Goal: Answer question/provide support: Share knowledge or assist other users

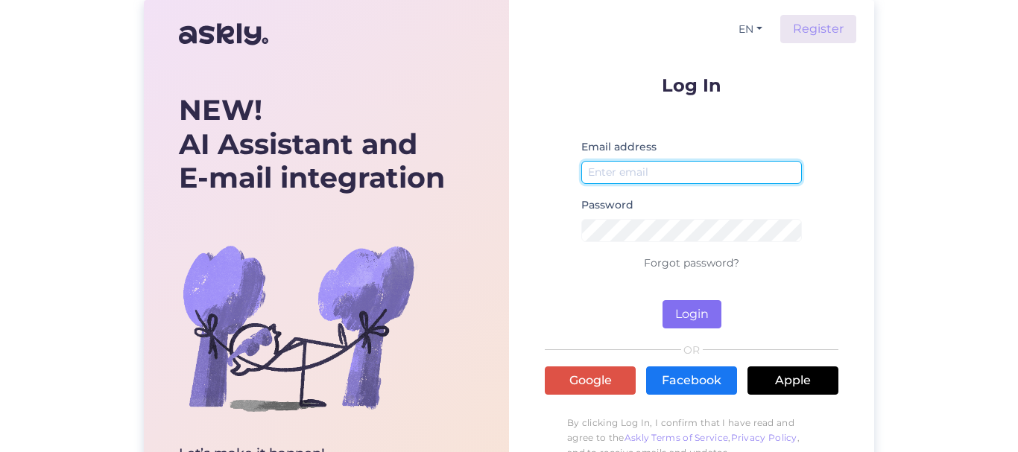
type input "[EMAIL_ADDRESS][DOMAIN_NAME]"
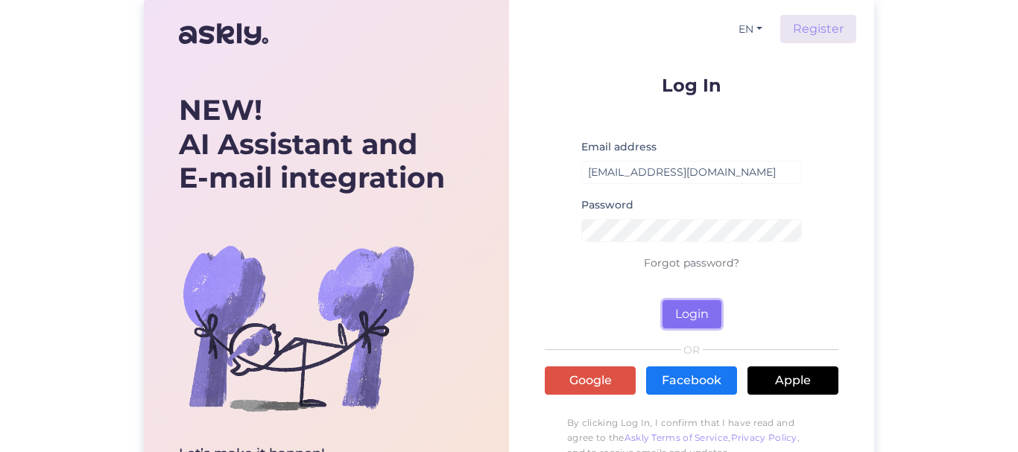
click at [692, 312] on button "Login" at bounding box center [691, 314] width 59 height 28
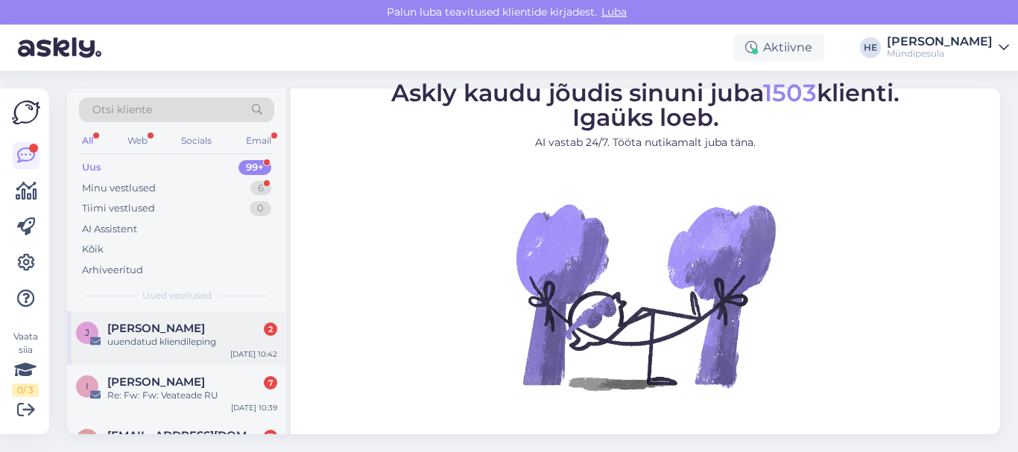
click at [150, 331] on span "[PERSON_NAME]" at bounding box center [156, 328] width 98 height 13
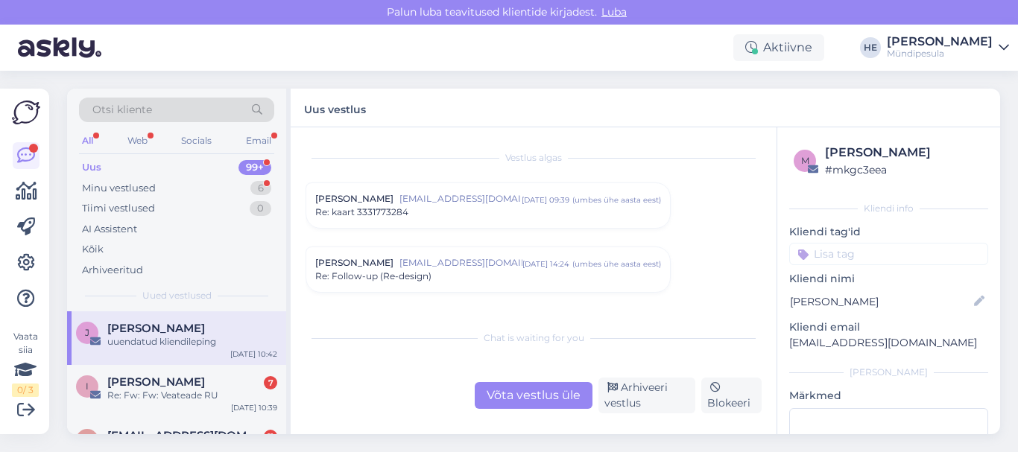
scroll to position [7001, 0]
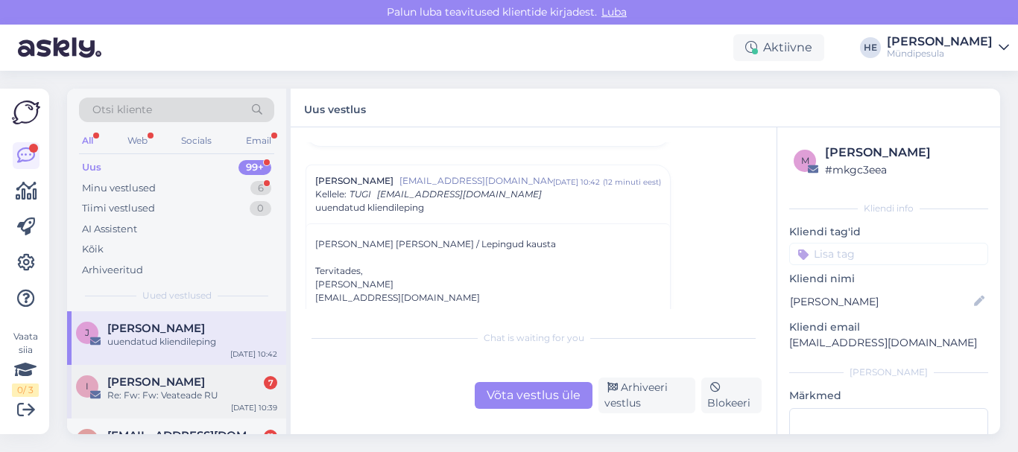
click at [142, 387] on span "[PERSON_NAME]" at bounding box center [156, 381] width 98 height 13
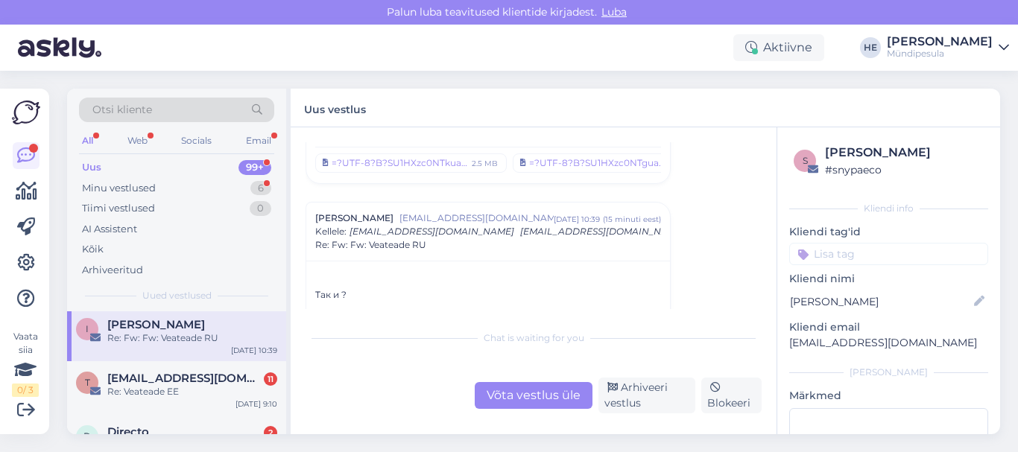
scroll to position [60, 0]
click at [142, 387] on div "Re: Veateade EE" at bounding box center [192, 389] width 170 height 13
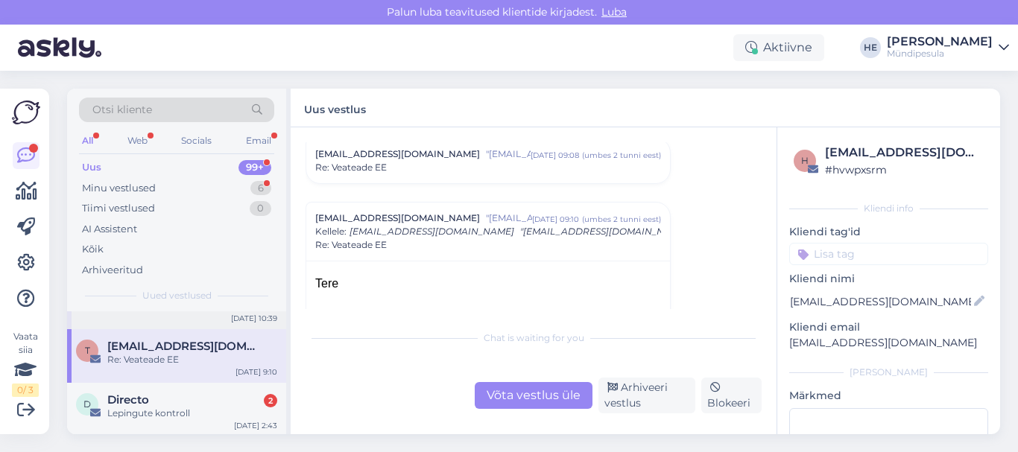
scroll to position [119, 0]
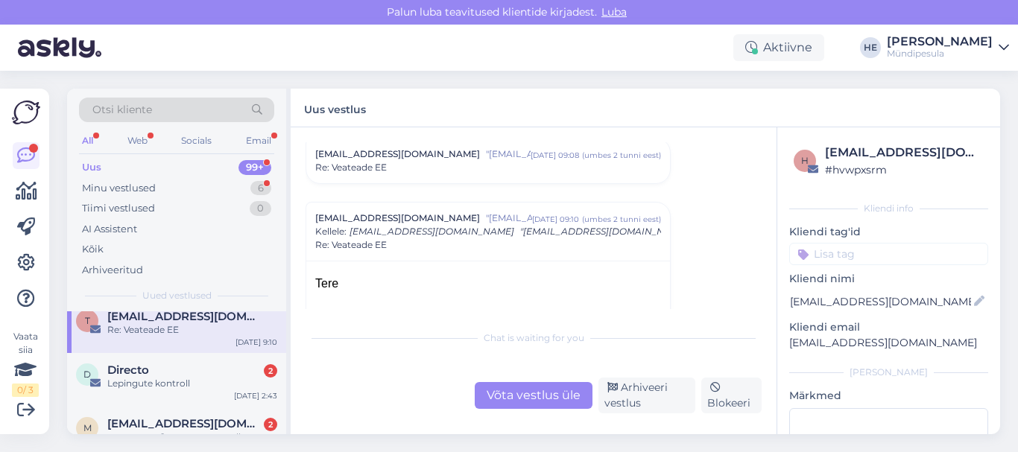
click at [142, 387] on div "Lepingute kontroll" at bounding box center [192, 383] width 170 height 13
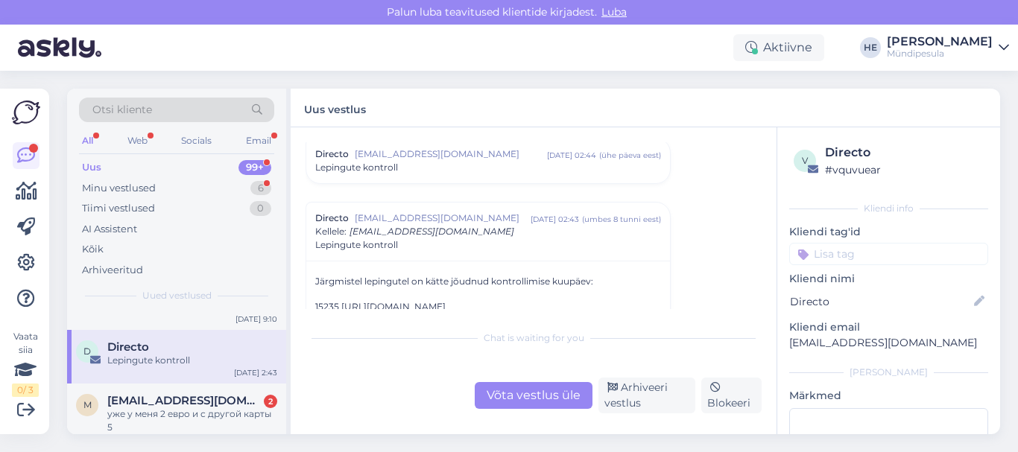
scroll to position [149, 0]
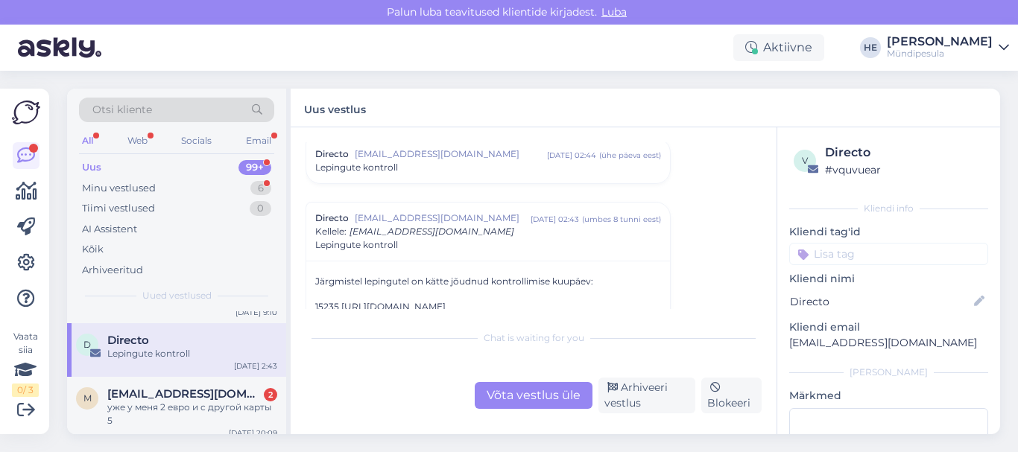
click at [142, 387] on span "[EMAIL_ADDRESS][DOMAIN_NAME]" at bounding box center [184, 393] width 155 height 13
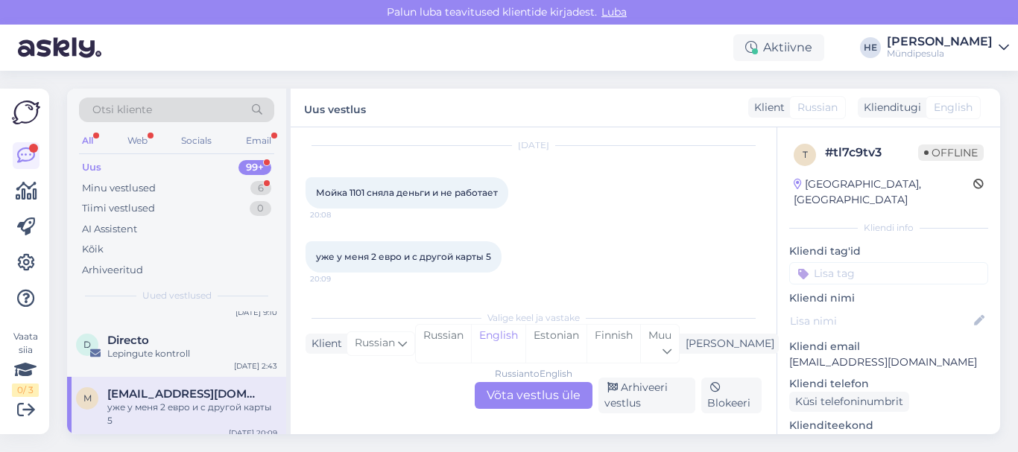
click at [534, 397] on div "Russian to English Võta vestlus üle" at bounding box center [534, 395] width 118 height 27
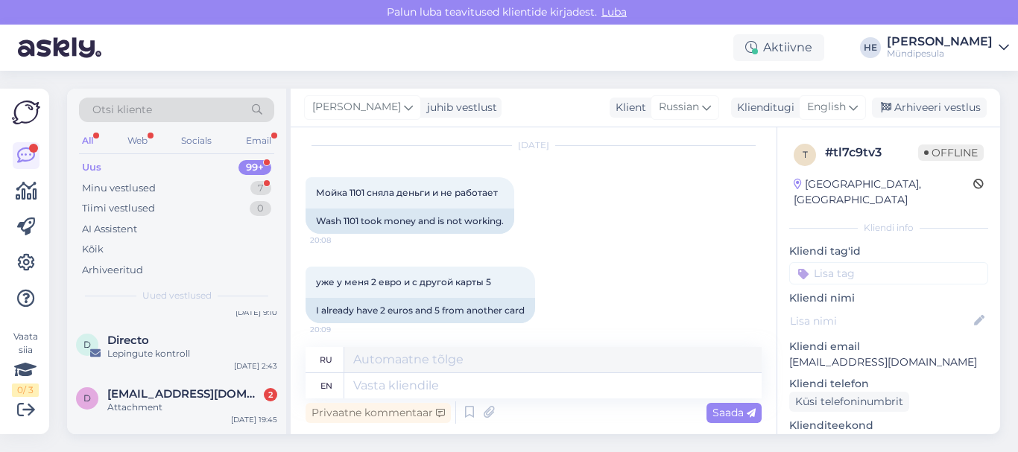
scroll to position [0, 0]
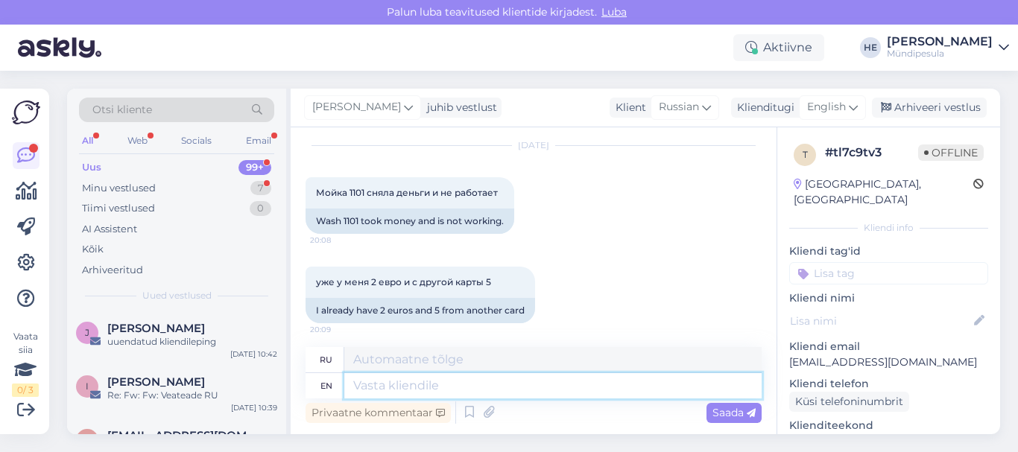
click at [369, 384] on textarea at bounding box center [552, 385] width 417 height 25
click at [366, 392] on textarea at bounding box center [552, 385] width 417 height 25
paste textarea "Здравствуйте! Просим Вас заполнить форму на нашем сайте о возмещении средств. […"
type textarea "Здравствуйте! Просим Вас заполнить форму на нашем сайте о возмещении средств. […"
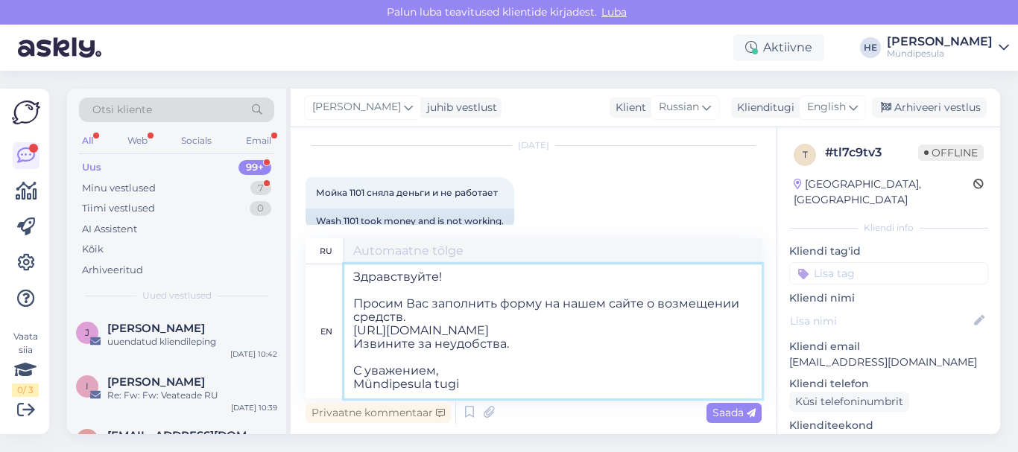
type textarea "Здравствуйте! Просим Вас заполнить форму на нашем сайте о возмещении средств. […"
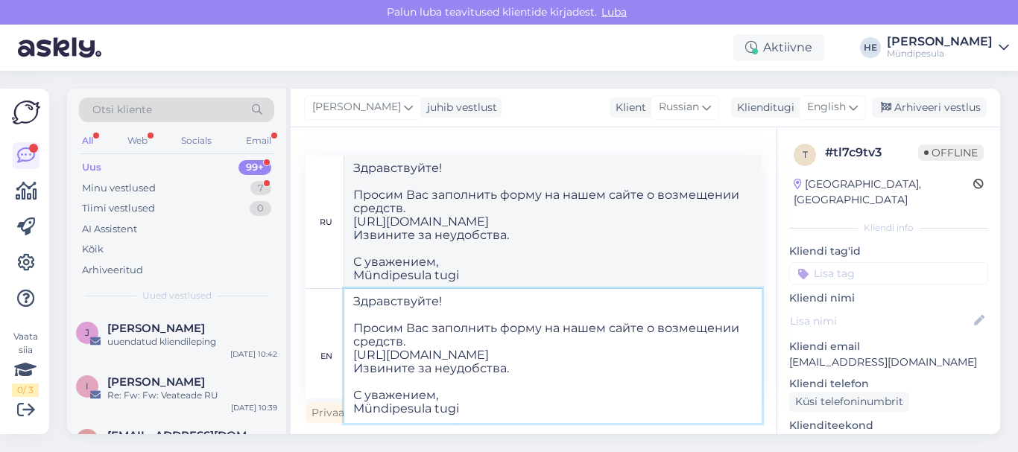
type textarea "Здравствуйте! Просим Вас заполнить форму на нашем сайте о возмещении средств. […"
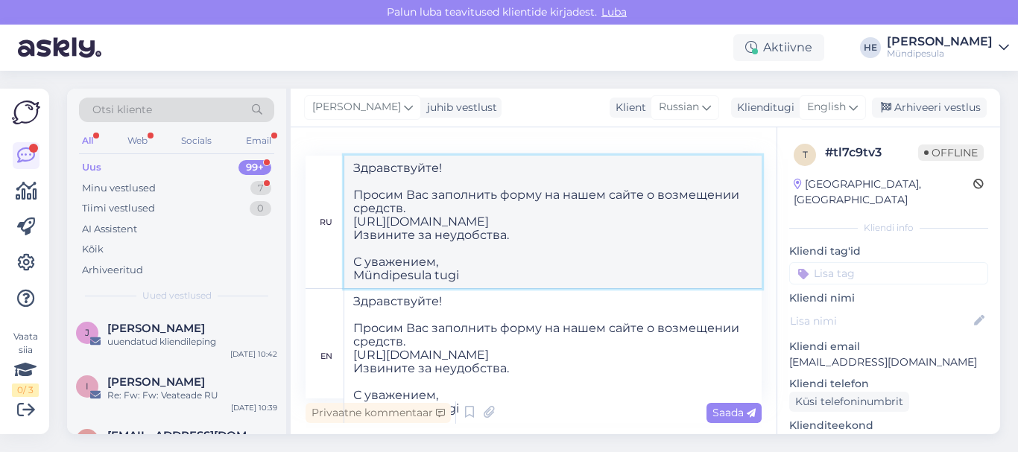
click at [681, 245] on textarea "Здравствуйте! Просим Вас заполнить форму на нашем сайте о возмещении средств. […" at bounding box center [552, 222] width 417 height 133
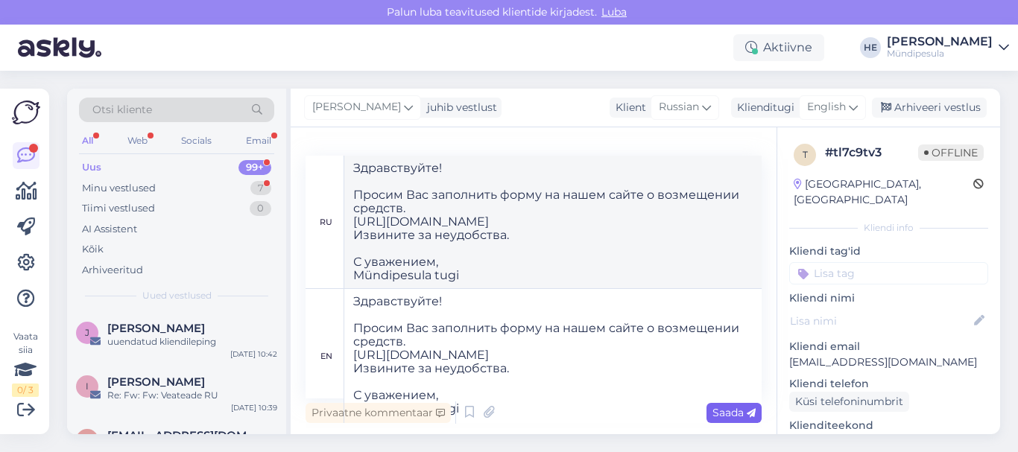
click at [732, 413] on span "Saada" at bounding box center [733, 412] width 43 height 13
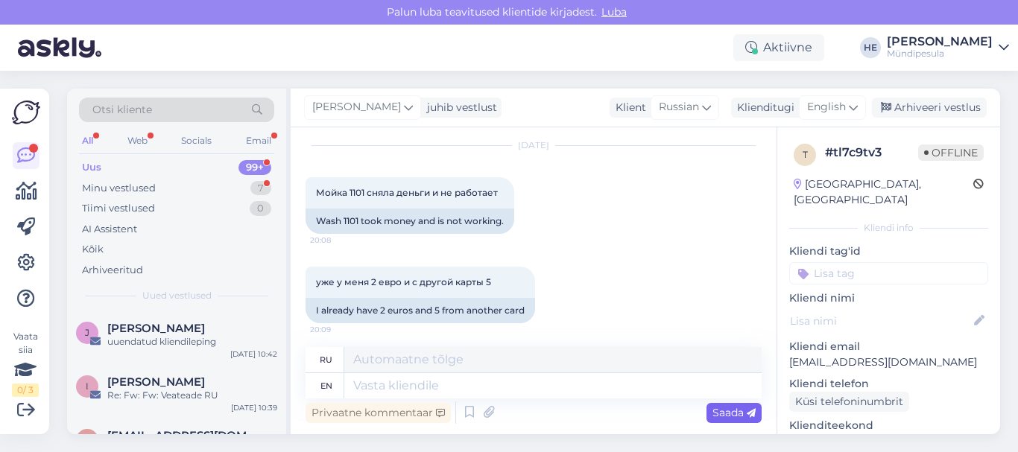
scroll to position [385, 0]
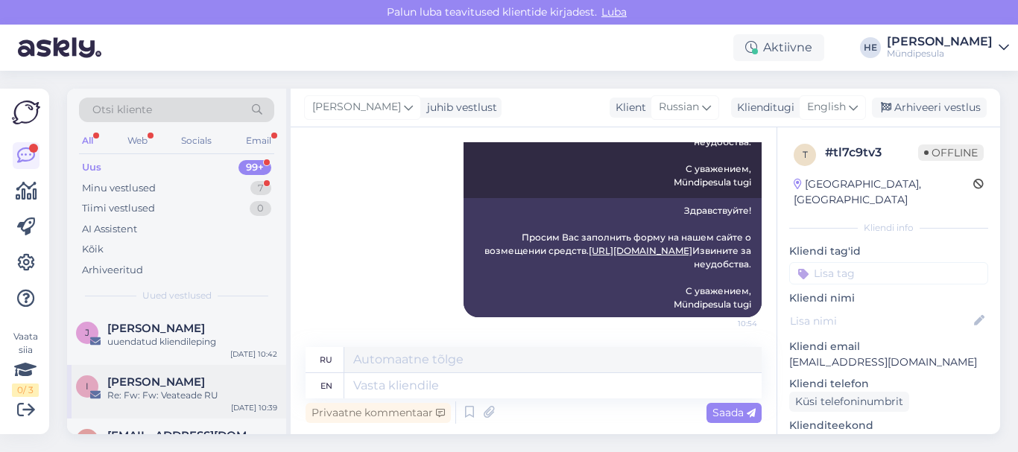
click at [171, 387] on span "[PERSON_NAME]" at bounding box center [156, 381] width 98 height 13
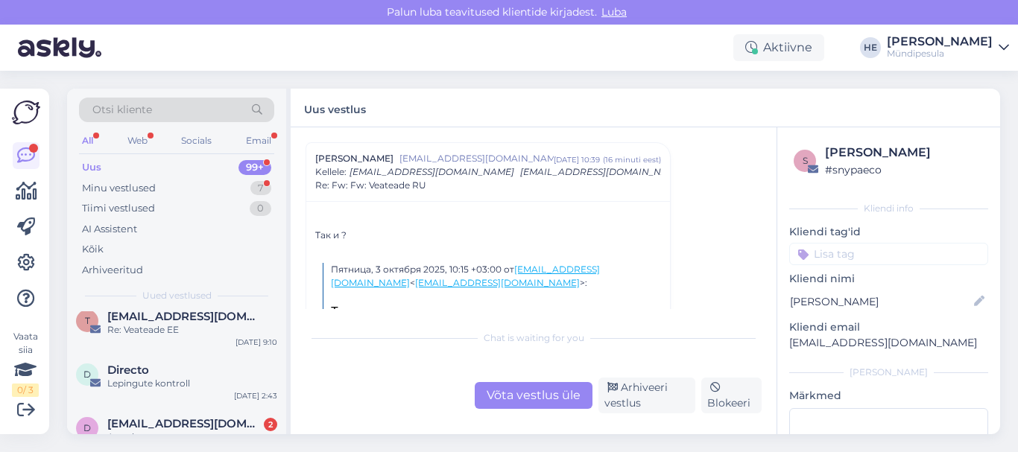
scroll to position [149, 0]
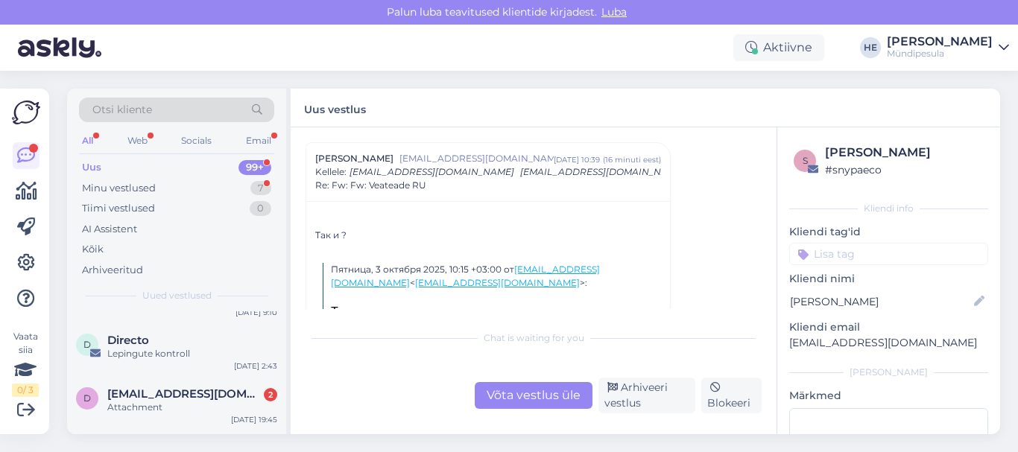
click at [171, 387] on span "[EMAIL_ADDRESS][DOMAIN_NAME]" at bounding box center [184, 393] width 155 height 13
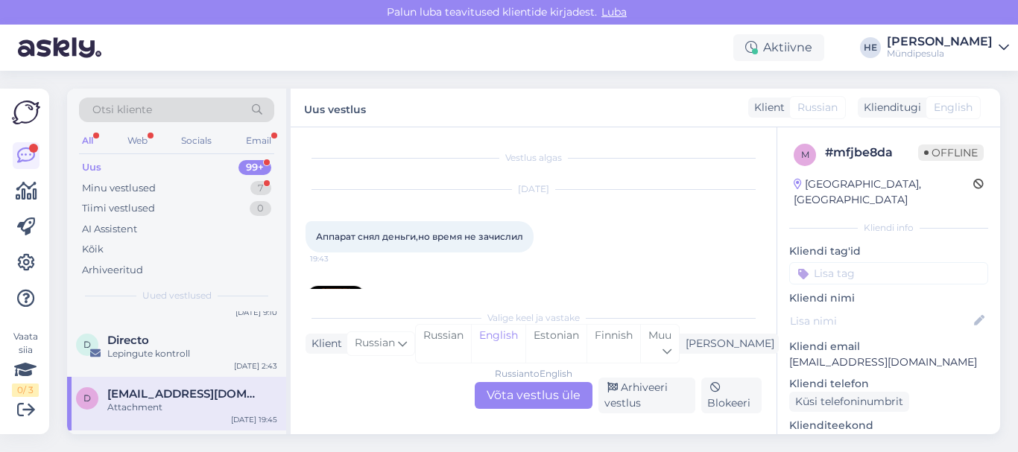
click at [529, 392] on div "Russian to English Võta vestlus üle" at bounding box center [534, 395] width 118 height 27
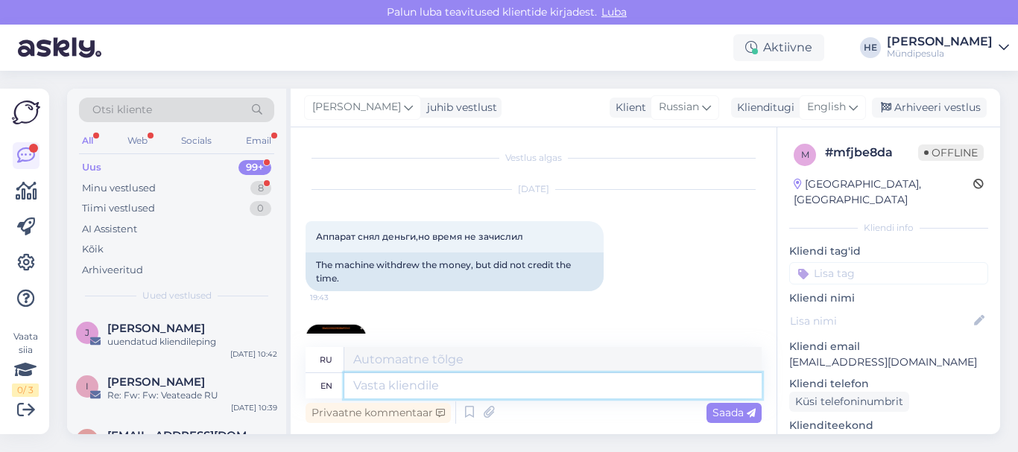
click at [418, 385] on textarea at bounding box center [552, 385] width 417 height 25
paste textarea "Здравствуйте! Просим Вас заполнить форму на нашем сайте о возмещении средств. […"
type textarea "Здравствуйте! Просим Вас заполнить форму на нашем сайте о возмещении средств. […"
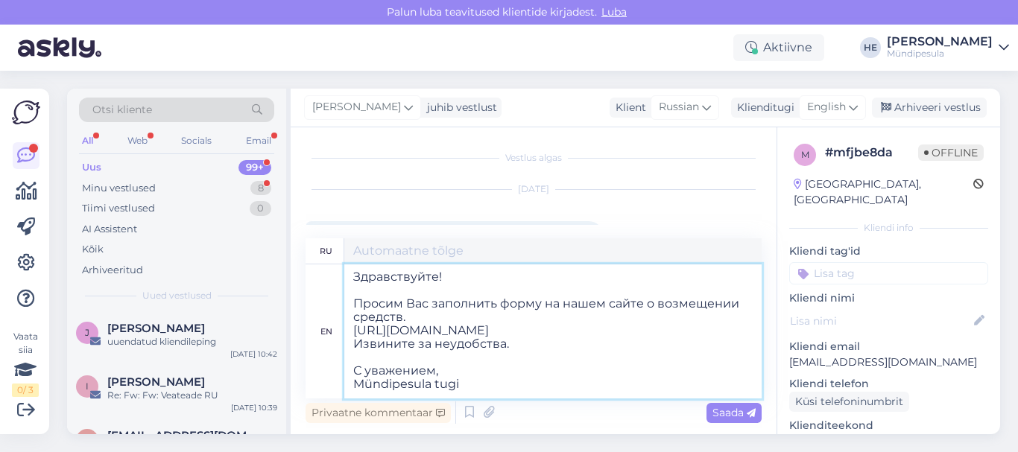
type textarea "Здравствуйте! Просим Вас заполнить форму на нашем сайте о возмещении средств. […"
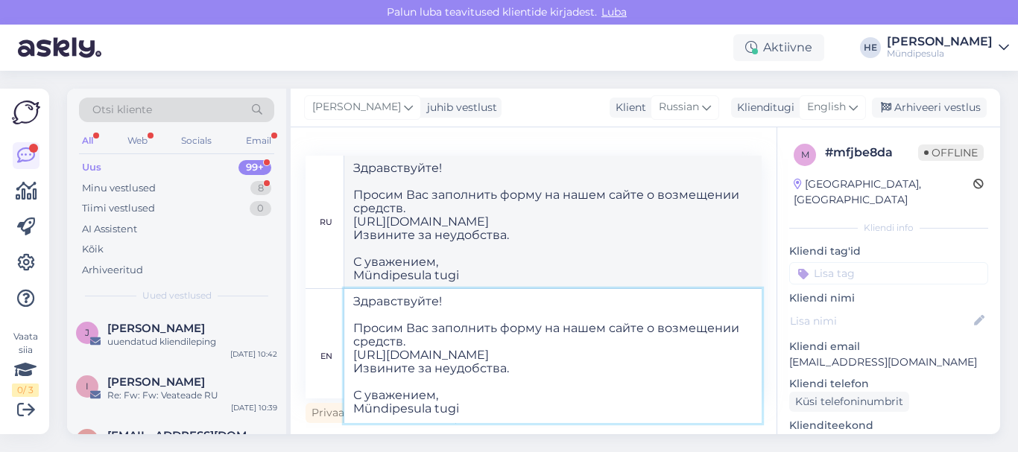
type textarea "Здравствуйте! Просим Вас заполнить форму на нашем сайте о возмещении средств. […"
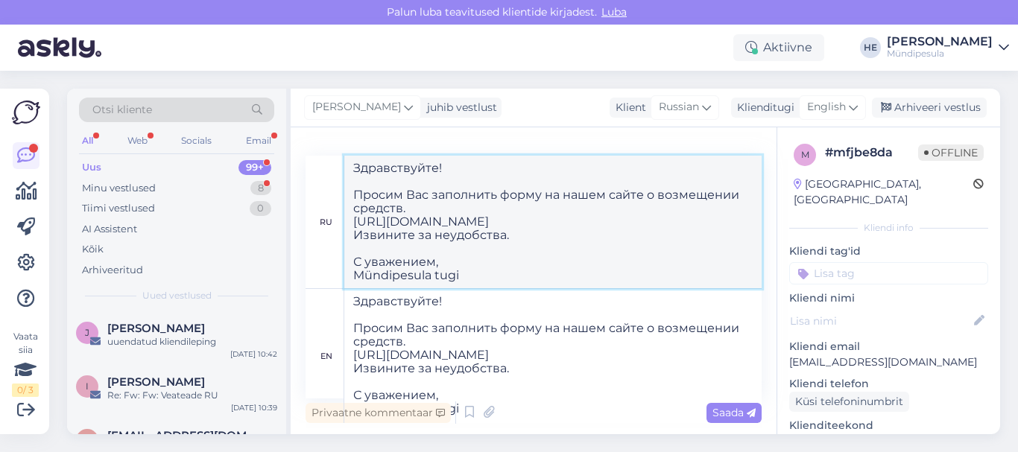
click at [694, 238] on textarea "Здравствуйте! Просим Вас заполнить форму на нашем сайте о возмещении средств. […" at bounding box center [552, 222] width 417 height 133
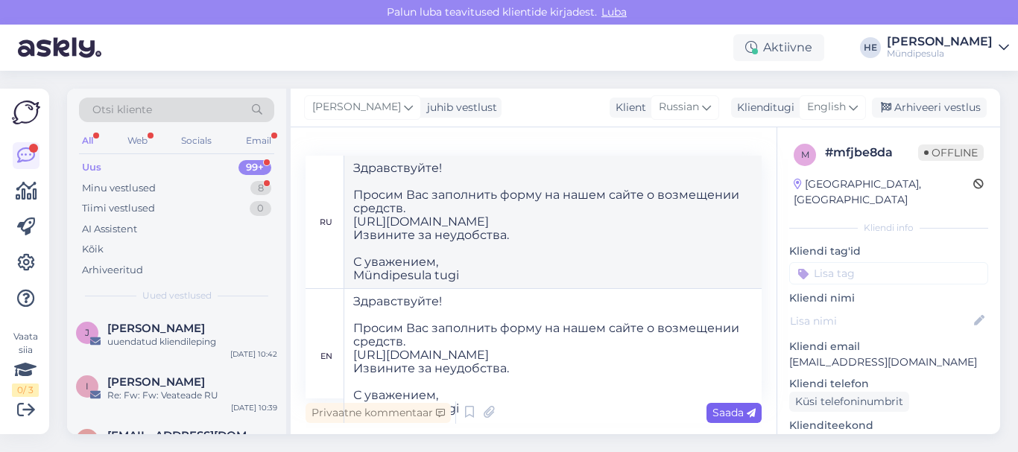
click at [728, 413] on span "Saada" at bounding box center [733, 412] width 43 height 13
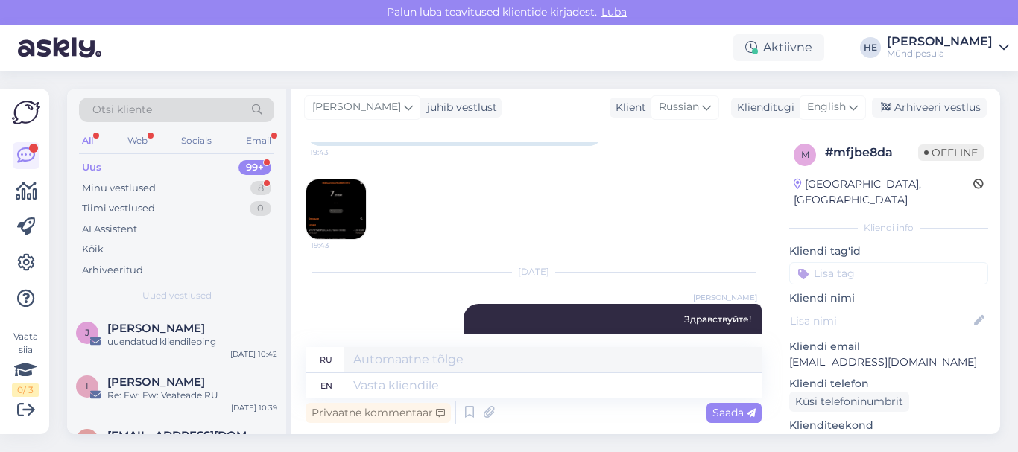
scroll to position [153, 0]
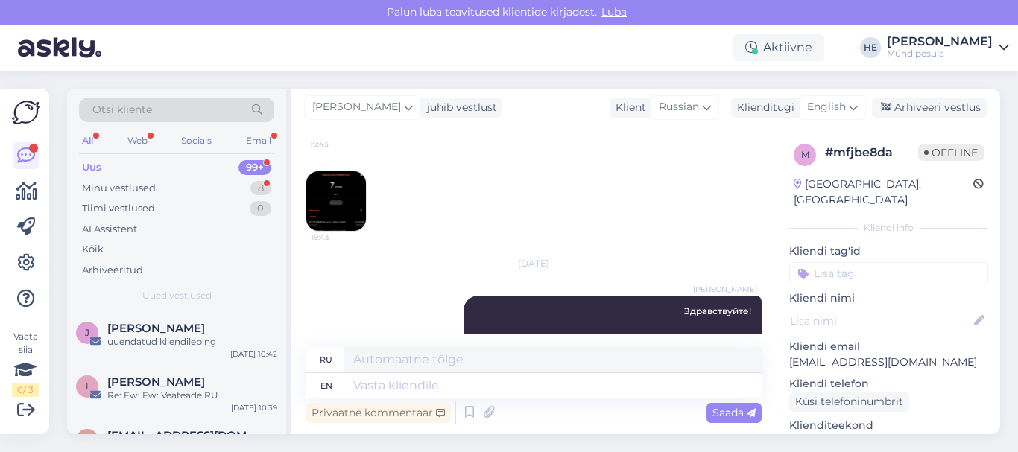
click at [339, 194] on img at bounding box center [336, 201] width 60 height 60
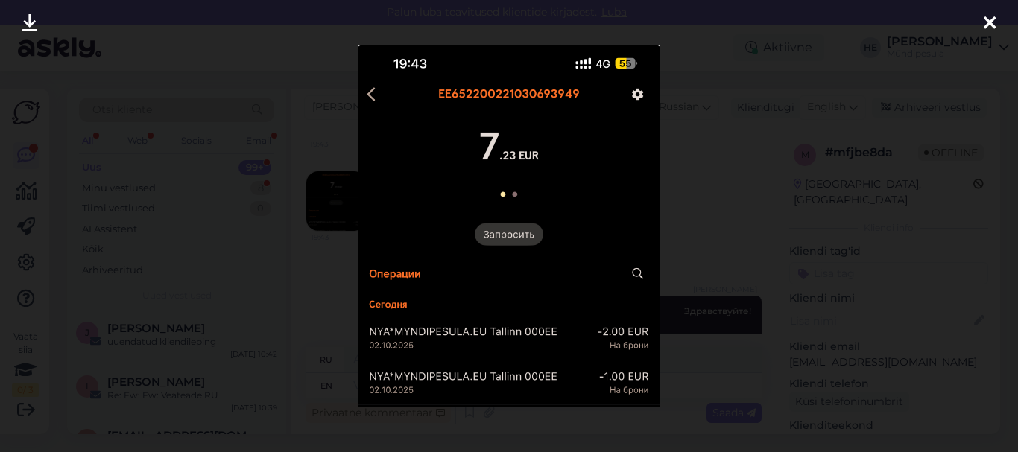
click at [986, 21] on icon at bounding box center [989, 23] width 12 height 19
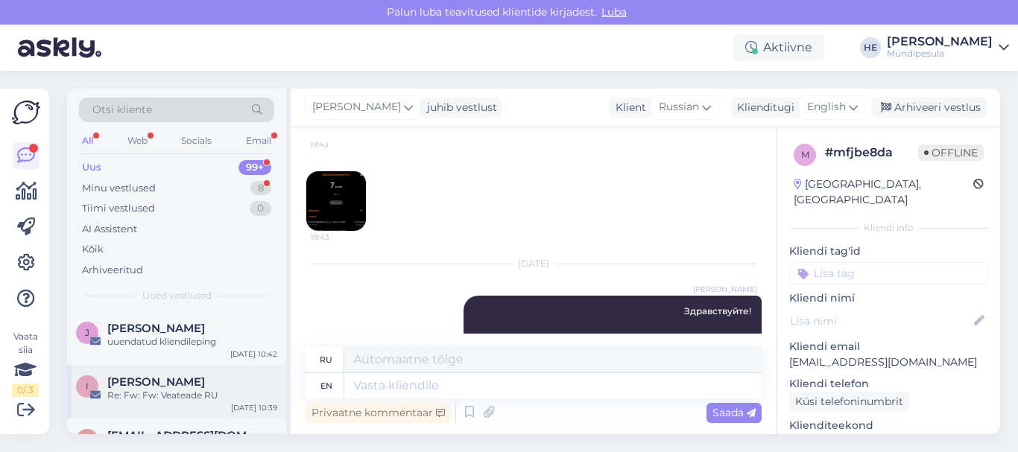
click at [145, 392] on div "Re: Fw: Fw: Veateade RU" at bounding box center [192, 395] width 170 height 13
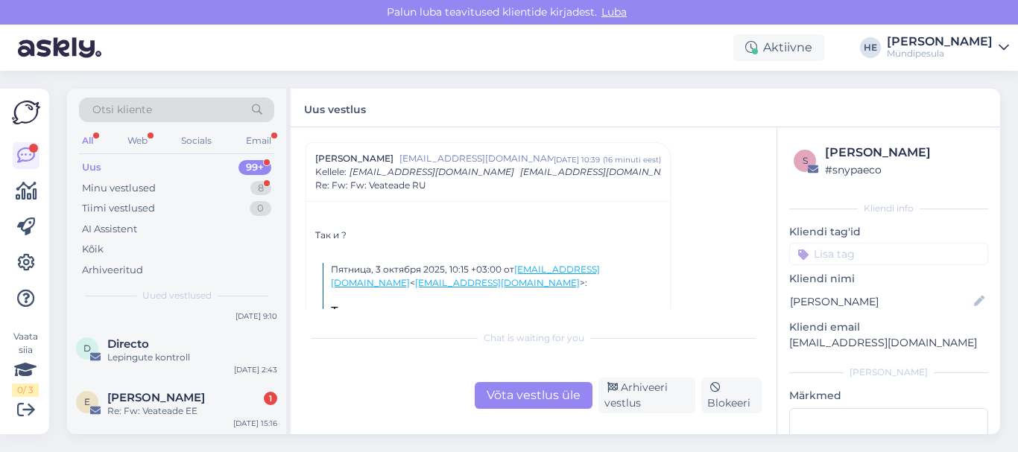
scroll to position [149, 0]
click at [145, 392] on span "[PERSON_NAME]" at bounding box center [156, 393] width 98 height 13
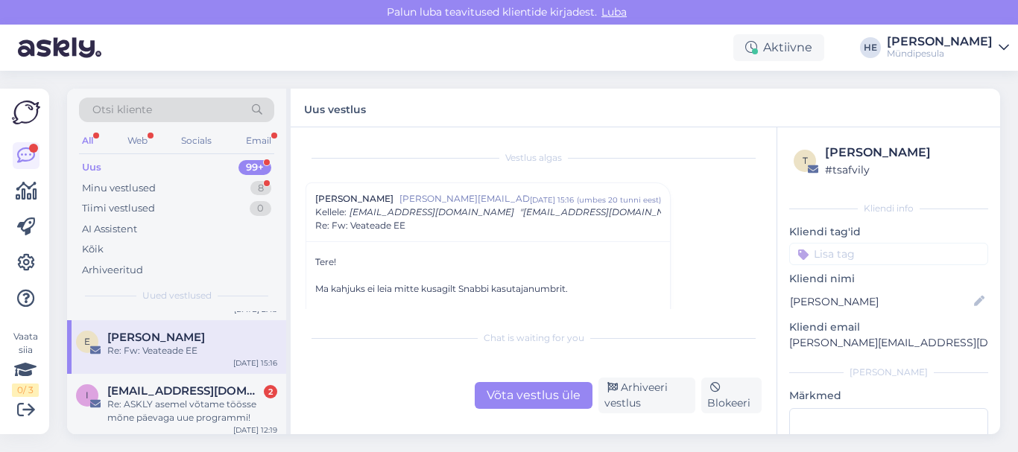
scroll to position [209, 0]
click at [145, 392] on span "[EMAIL_ADDRESS][DOMAIN_NAME]" at bounding box center [184, 387] width 155 height 13
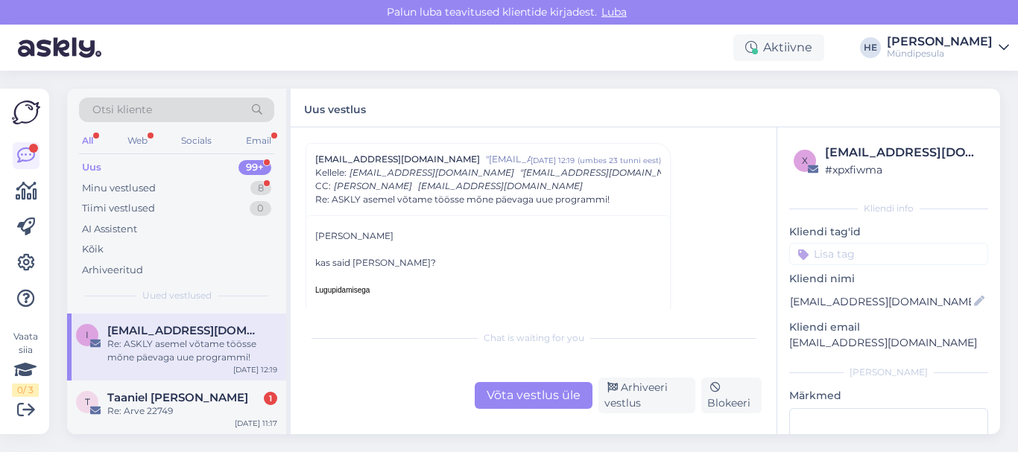
scroll to position [268, 0]
click at [145, 392] on span "Taaniel [PERSON_NAME]" at bounding box center [177, 395] width 141 height 13
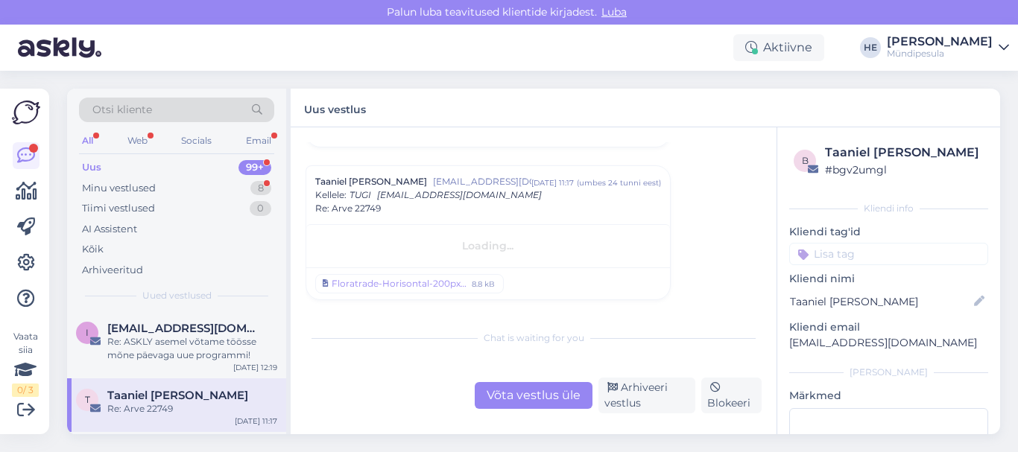
scroll to position [594, 0]
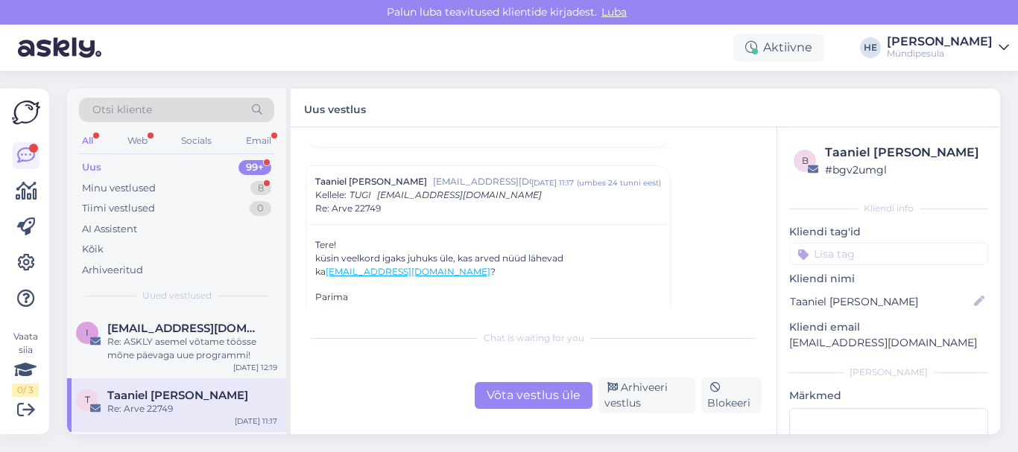
click at [159, 397] on span "Taaniel [PERSON_NAME]" at bounding box center [177, 395] width 141 height 13
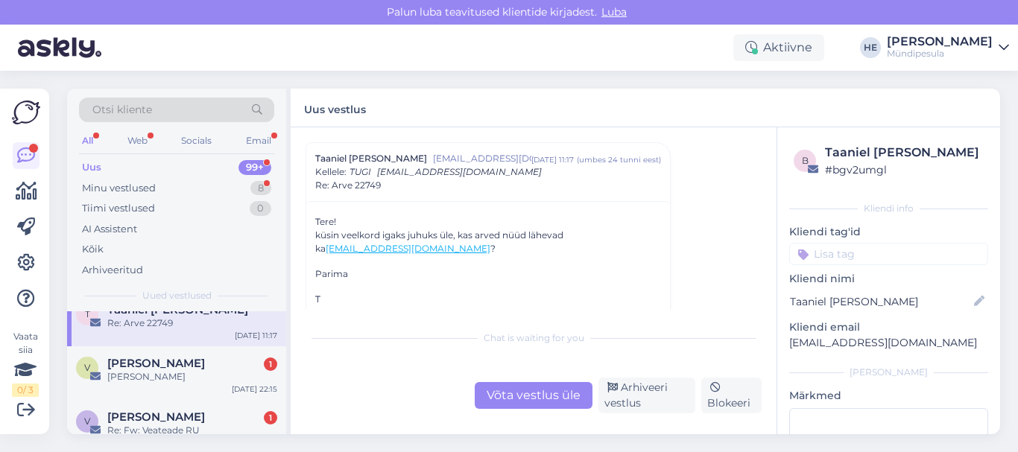
scroll to position [358, 0]
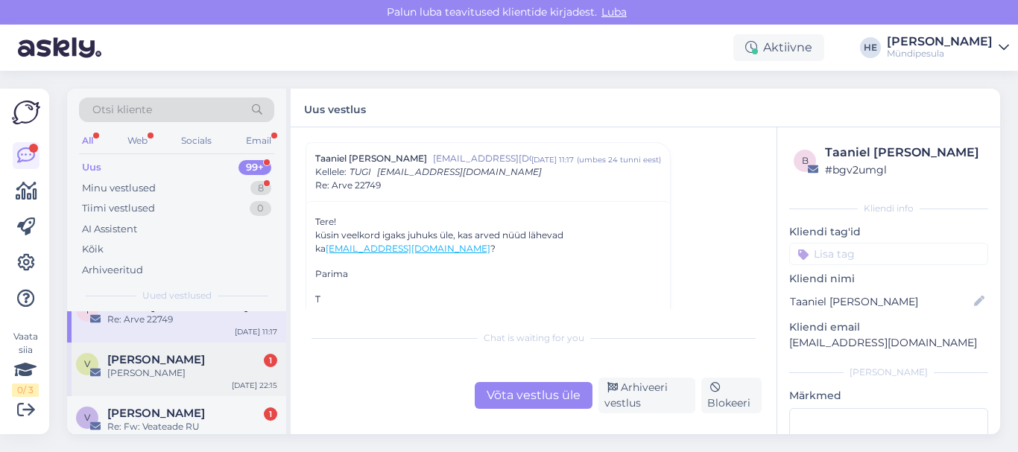
click at [154, 365] on span "[PERSON_NAME]" at bounding box center [156, 359] width 98 height 13
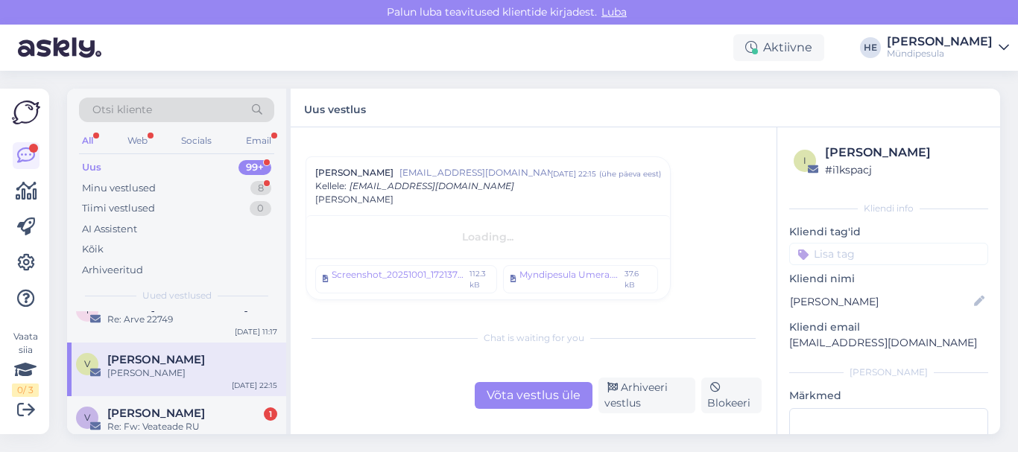
scroll to position [26, 0]
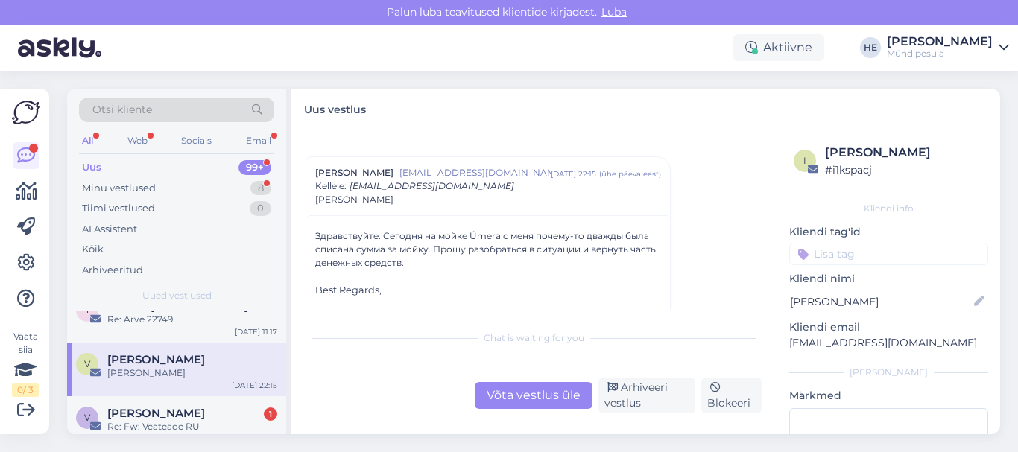
click at [530, 396] on div "Võta vestlus üle" at bounding box center [534, 395] width 118 height 27
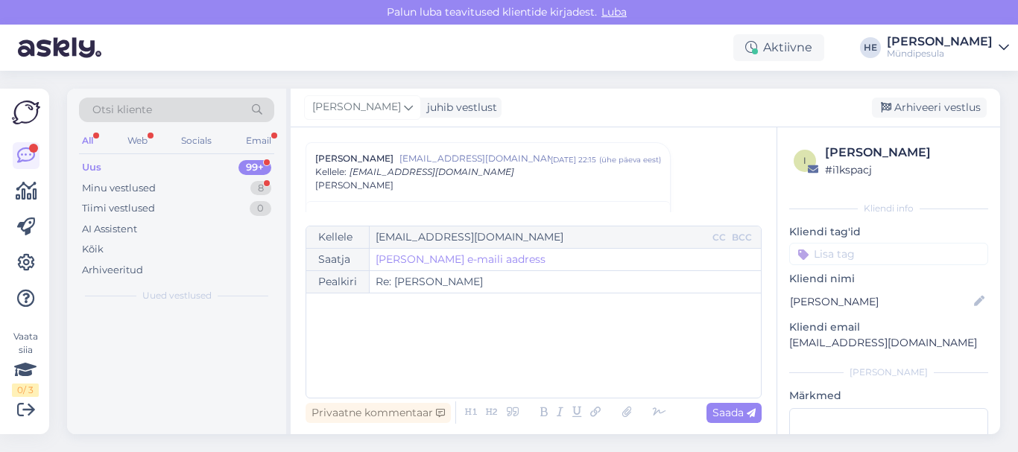
scroll to position [0, 0]
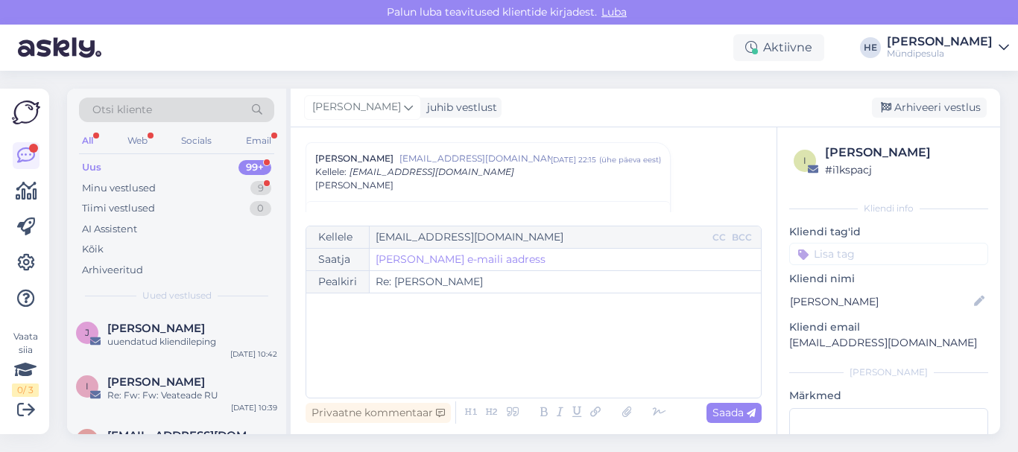
click at [385, 320] on div "﻿" at bounding box center [533, 345] width 439 height 89
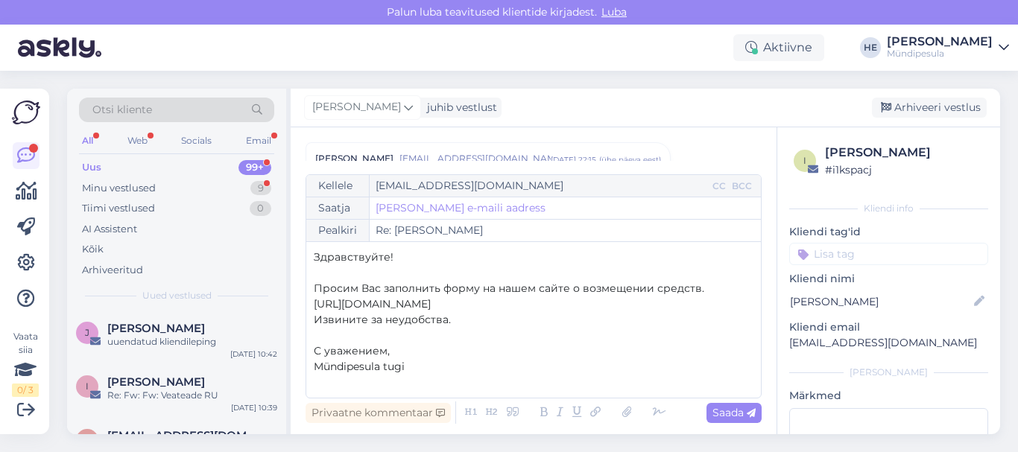
click at [712, 152] on div "Vestlus algas [PERSON_NAME] [EMAIL_ADDRESS][DOMAIN_NAME] [DATE] 22:15 ( ühe päe…" at bounding box center [539, 151] width 469 height 19
click at [729, 415] on span "Saada" at bounding box center [733, 412] width 43 height 13
click at [175, 382] on span "[PERSON_NAME]" at bounding box center [156, 381] width 98 height 13
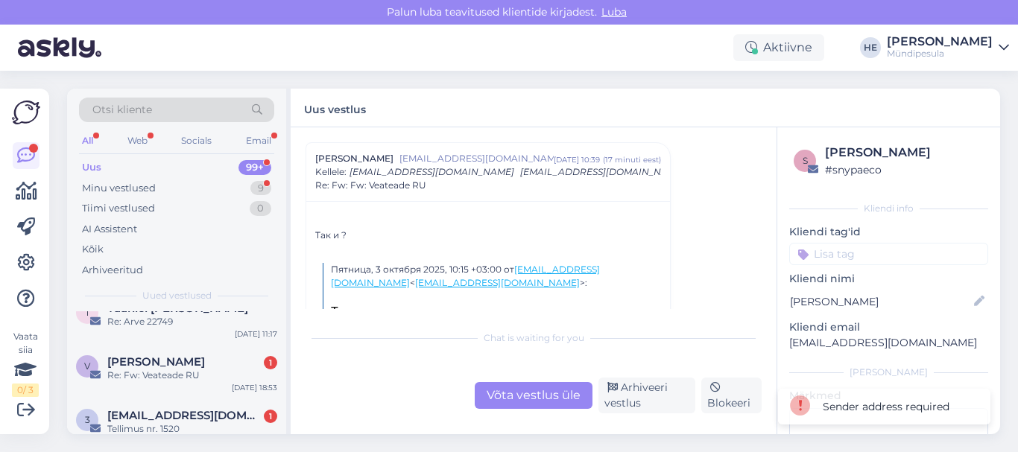
scroll to position [358, 0]
click at [175, 382] on div "V [PERSON_NAME] 1 Re: Fw: Veateade RU [DATE] 18:53" at bounding box center [176, 370] width 219 height 54
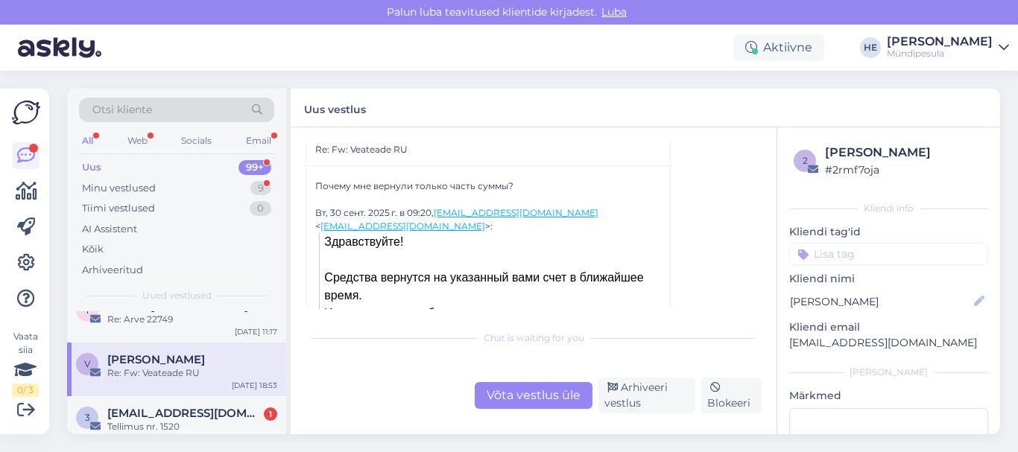
scroll to position [0, 0]
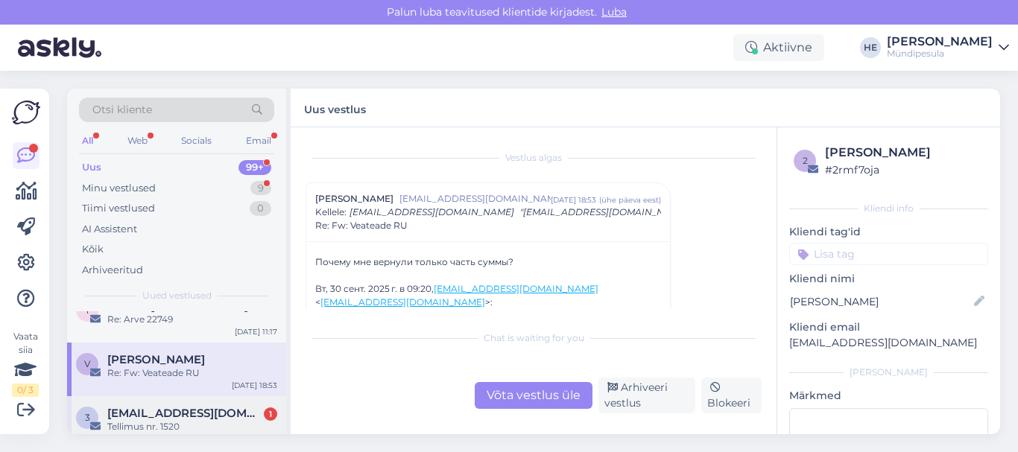
click at [127, 420] on div "Tellimus nr. 1520" at bounding box center [192, 426] width 170 height 13
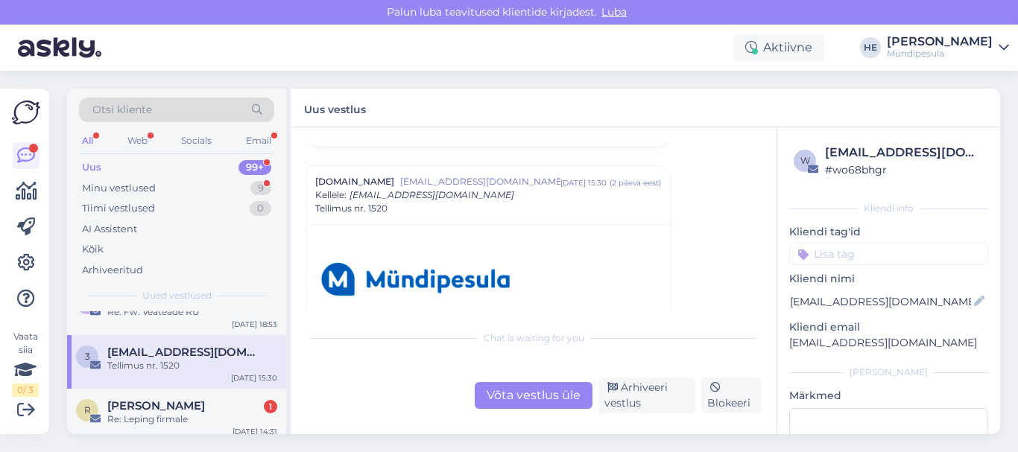
scroll to position [447, 0]
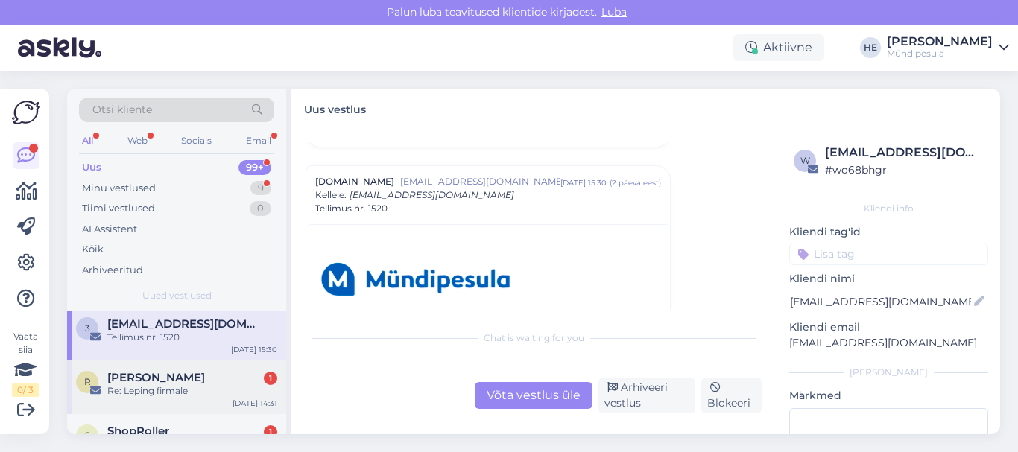
click at [142, 386] on div "Re: Leping firmale" at bounding box center [192, 390] width 170 height 13
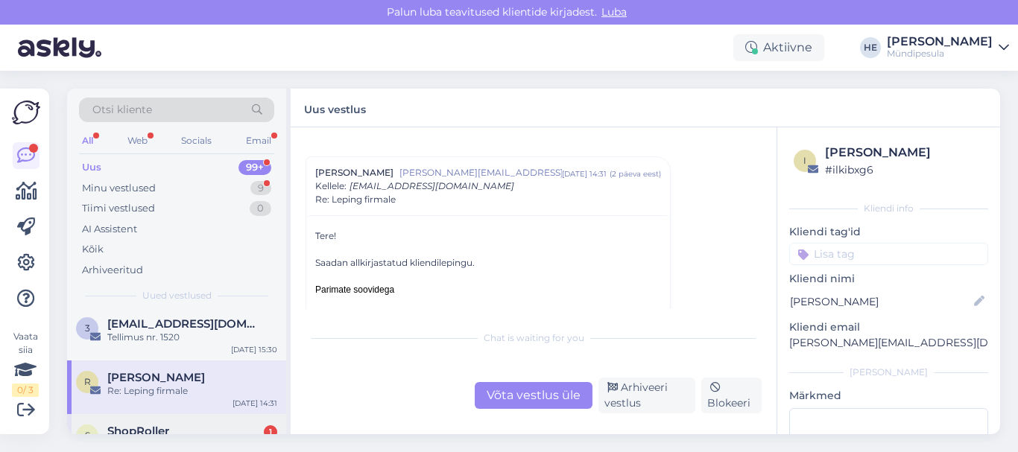
click at [153, 423] on div "S ShopRoller 1 🖌️✨Parimad tasuta tööriistad e-[PERSON_NAME] bännerite ja piltid…" at bounding box center [176, 447] width 219 height 67
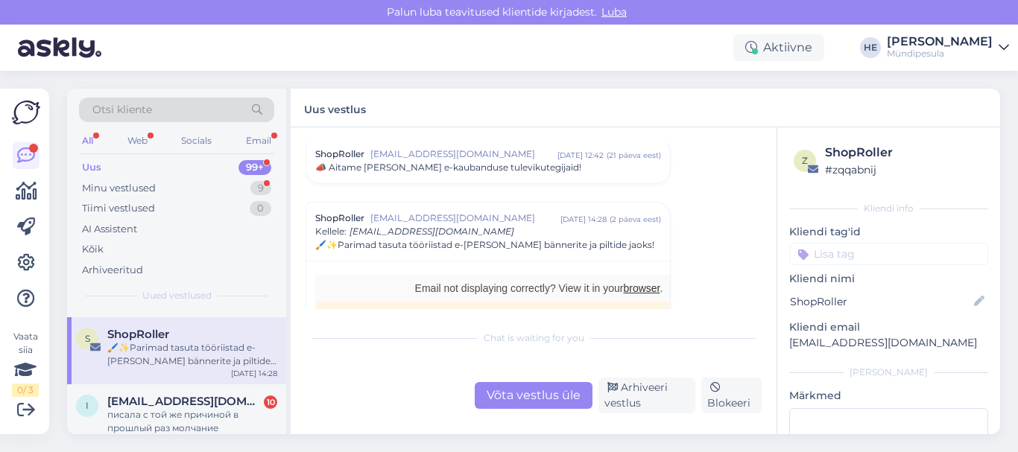
scroll to position [566, 0]
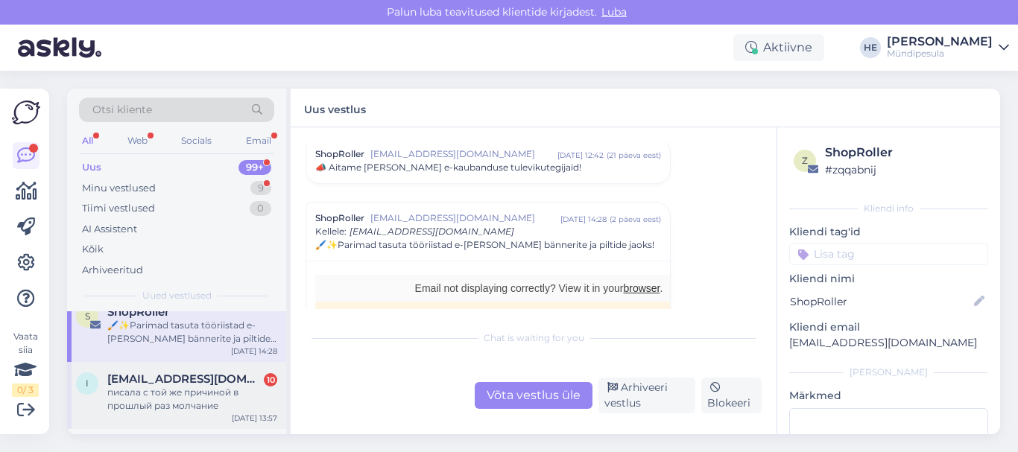
click at [154, 387] on div "писала с той же причиной в прошлый раз молчание" at bounding box center [192, 399] width 170 height 27
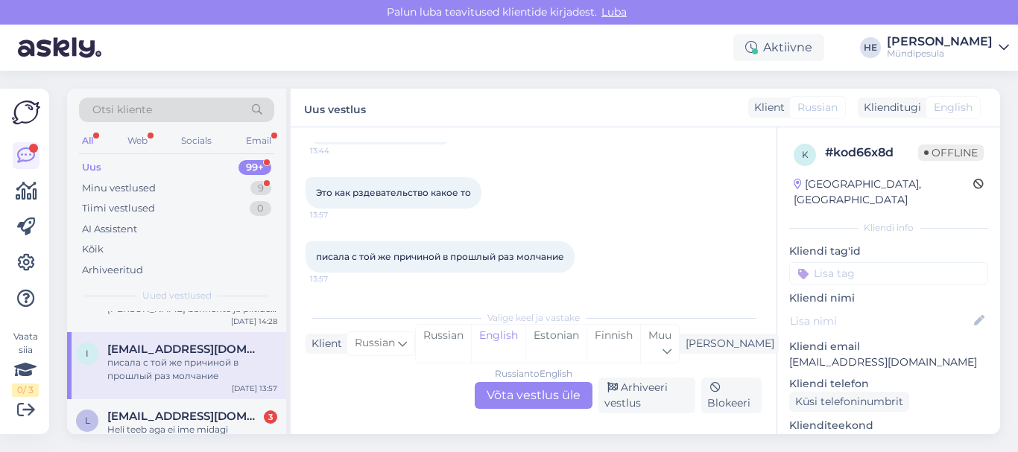
scroll to position [626, 0]
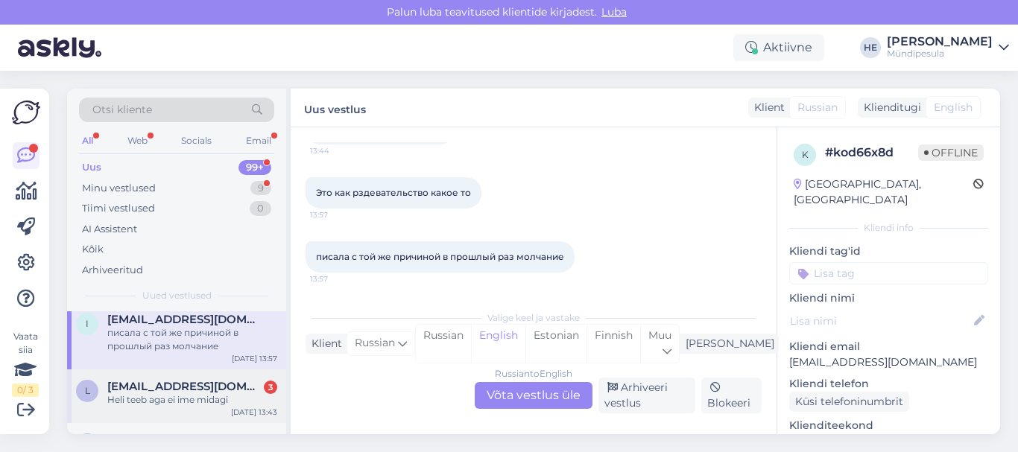
click at [137, 396] on div "Heli teeb aga ei ime midagi" at bounding box center [192, 399] width 170 height 13
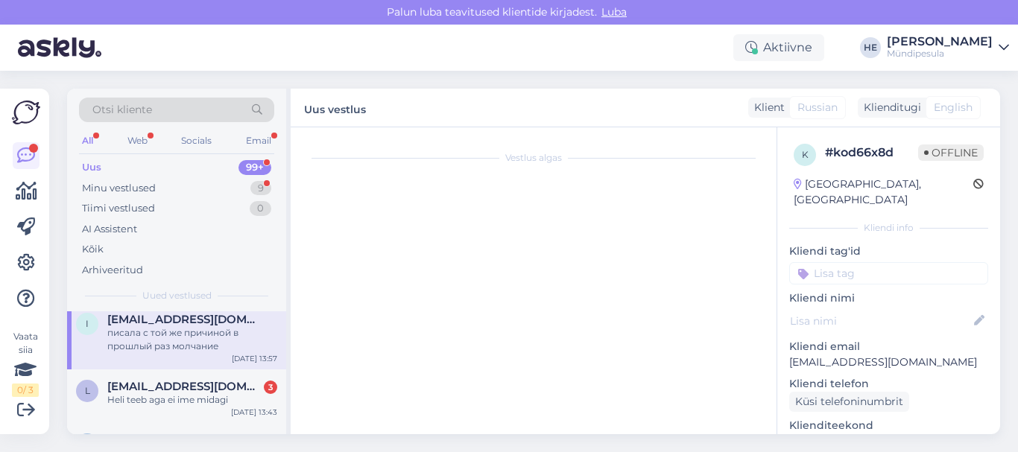
scroll to position [108, 0]
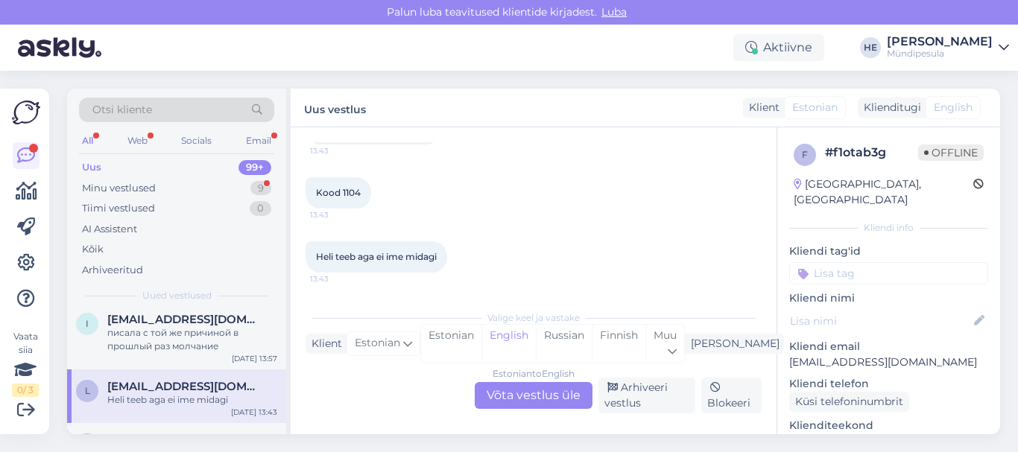
click at [525, 396] on div "Estonian to English Võta vestlus üle" at bounding box center [534, 395] width 118 height 27
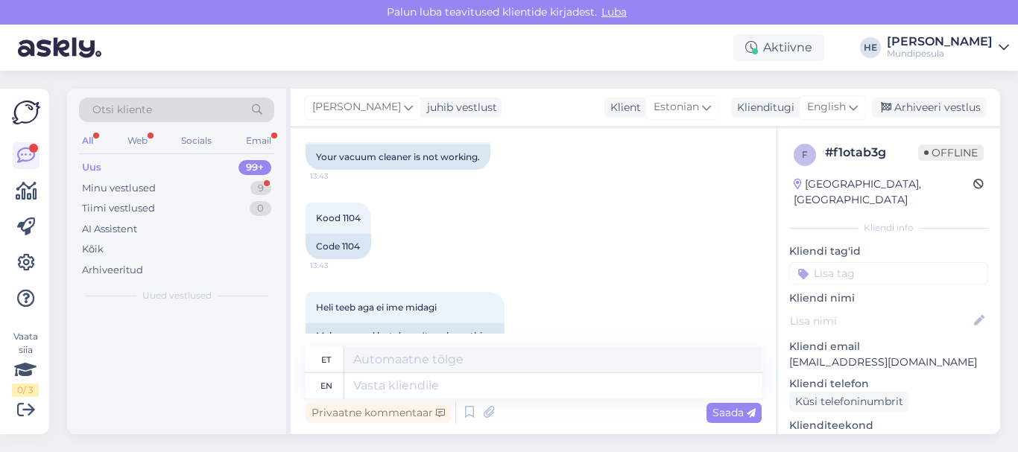
scroll to position [0, 0]
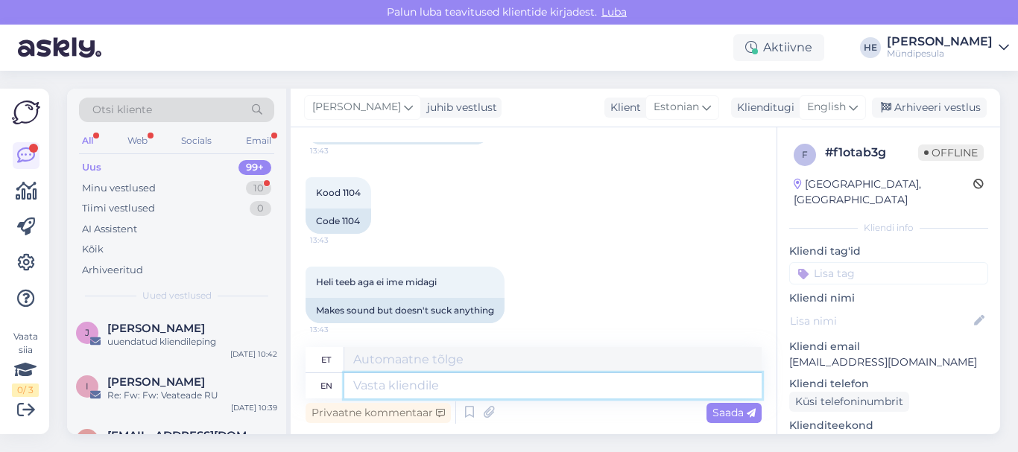
click at [416, 387] on textarea at bounding box center [552, 385] width 417 height 25
paste textarea "Tere Palun täitke meie kodulehel [PERSON_NAME] intsidenti kohta, et saaksime Te…"
type textarea "Tere Palun täitke meie kodulehel [PERSON_NAME] intsidenti kohta, et saaksime Te…"
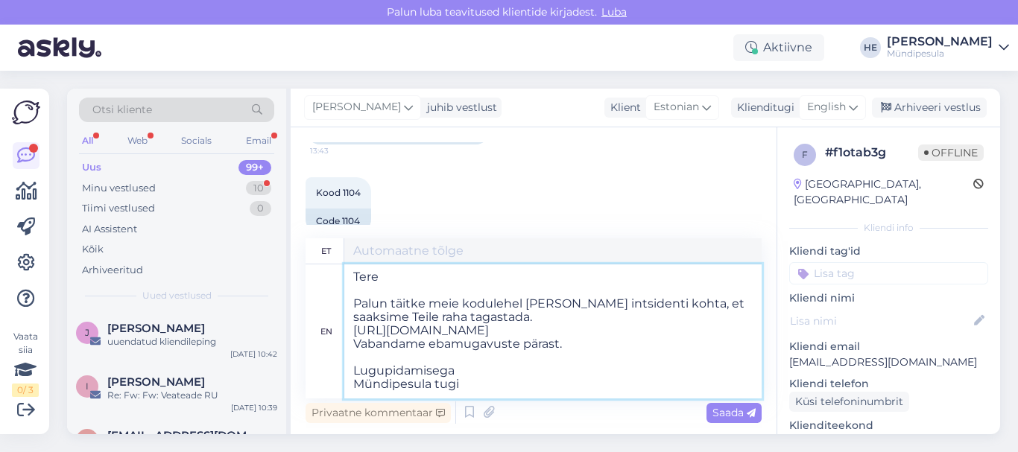
type textarea "Tere Palun täitke meie kodulehel [PERSON_NAME] intsidenti kohta, et saaksime Te…"
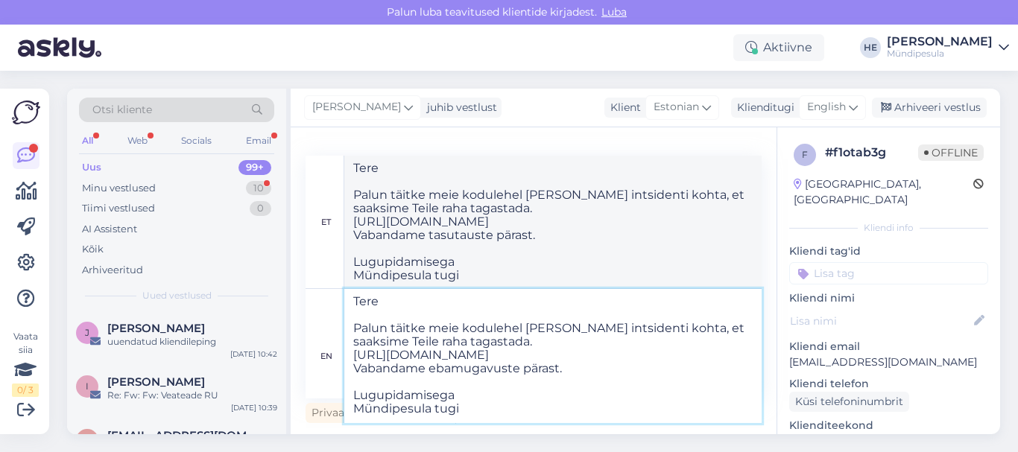
type textarea "Tere Palun täitke meie kodulehel [PERSON_NAME] intsidenti kohta, et saaksime Te…"
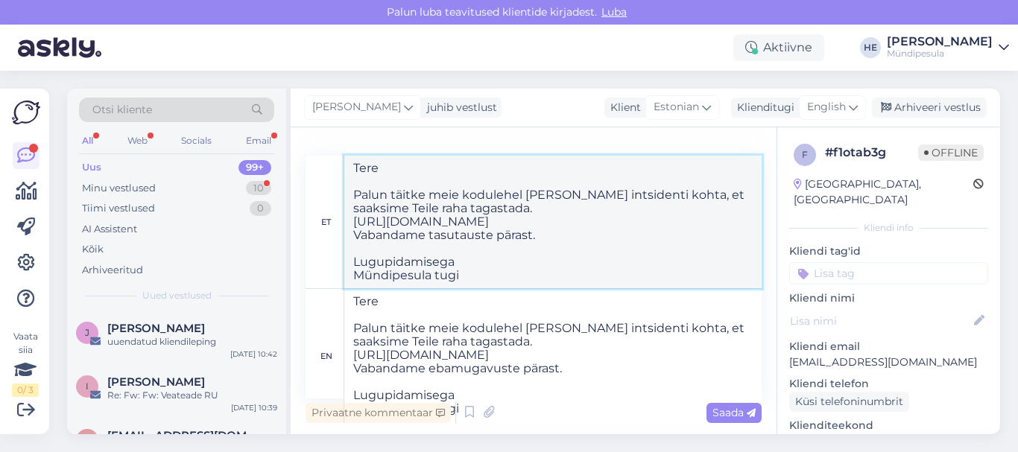
click at [706, 226] on textarea "Tere Palun täitke meie kodulehel [PERSON_NAME] intsidenti kohta, et saaksime Te…" at bounding box center [552, 222] width 417 height 133
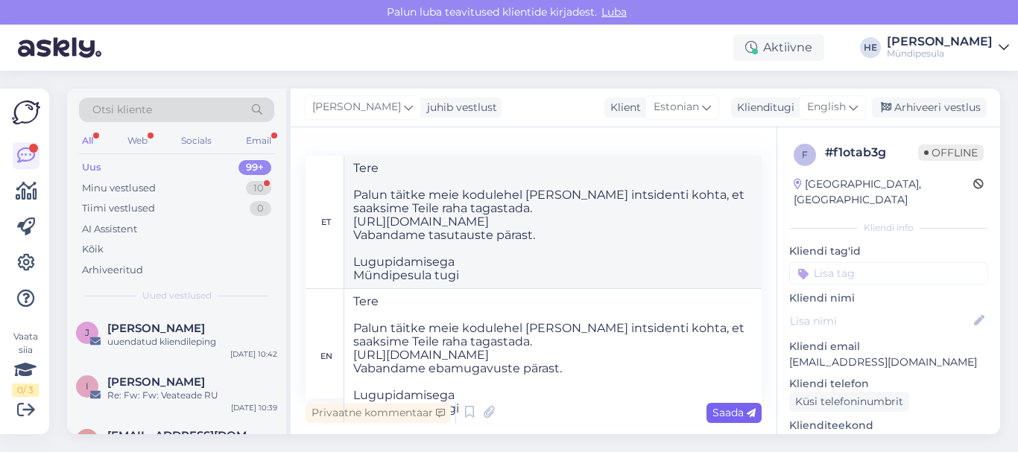
click at [732, 410] on span "Saada" at bounding box center [733, 412] width 43 height 13
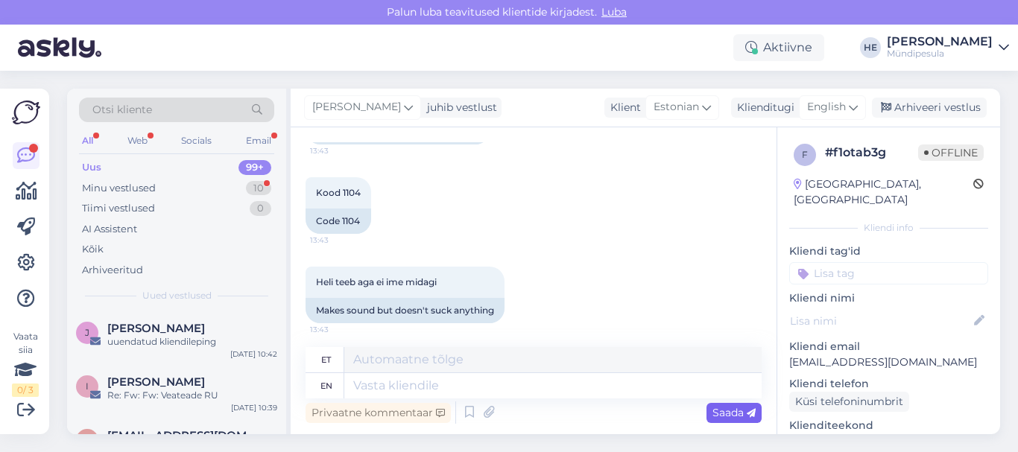
scroll to position [0, 0]
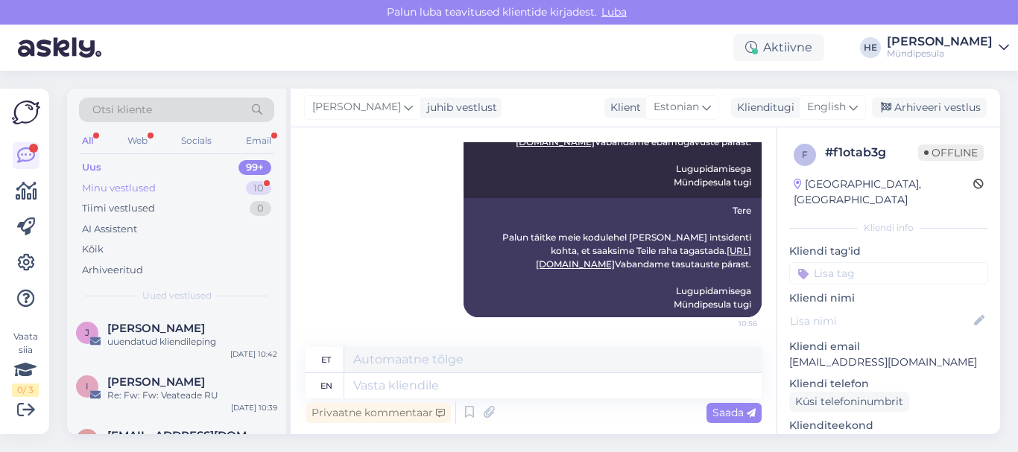
click at [135, 192] on div "Minu vestlused" at bounding box center [119, 188] width 74 height 15
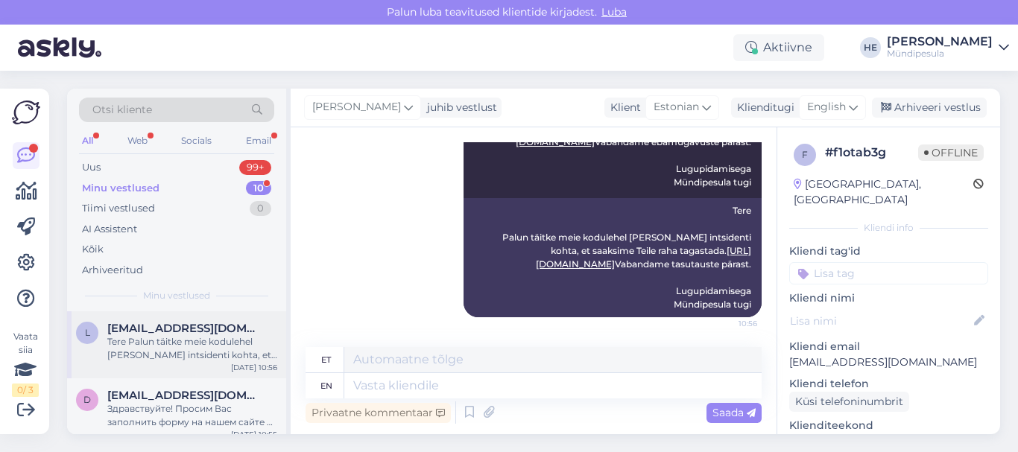
click at [153, 339] on div "Tere Palun täitke meie kodulehel [PERSON_NAME] intsidenti kohta, et saaksime Te…" at bounding box center [192, 348] width 170 height 27
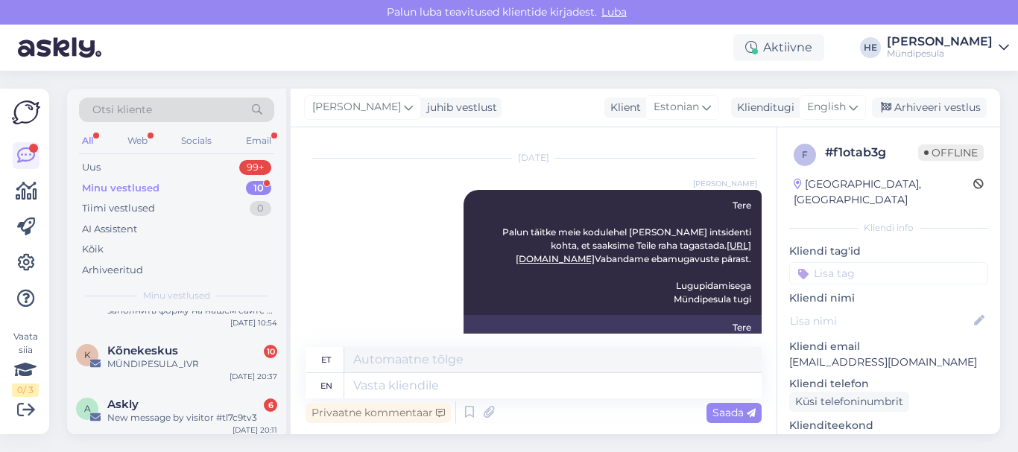
scroll to position [209, 0]
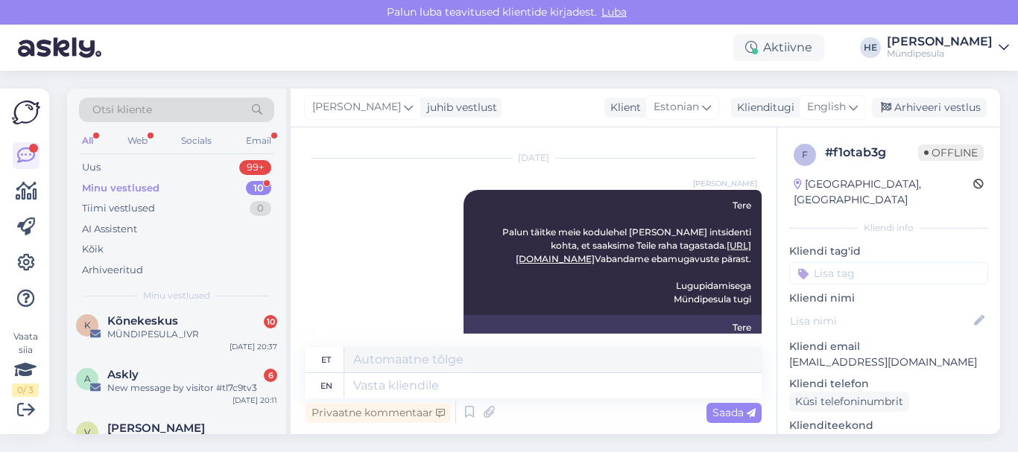
click at [153, 339] on div "MÜNDIPESULA_IVR" at bounding box center [192, 334] width 170 height 13
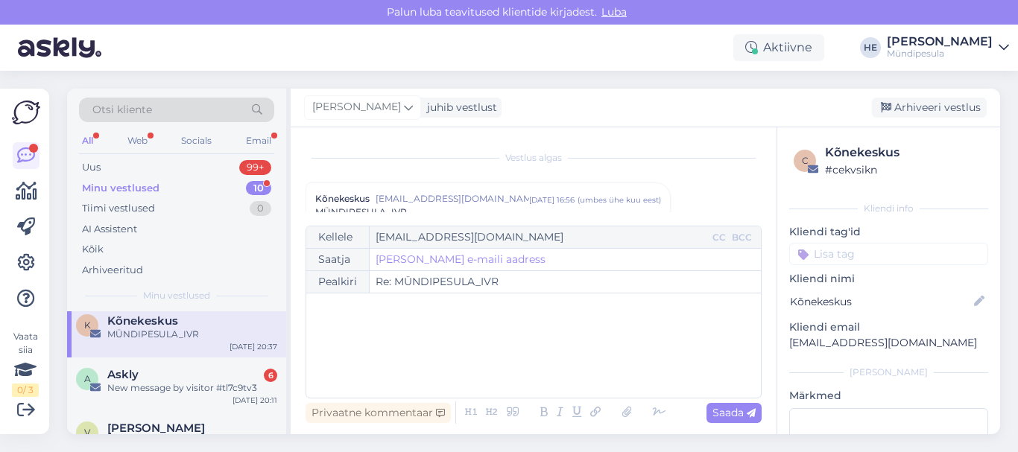
scroll to position [6382, 0]
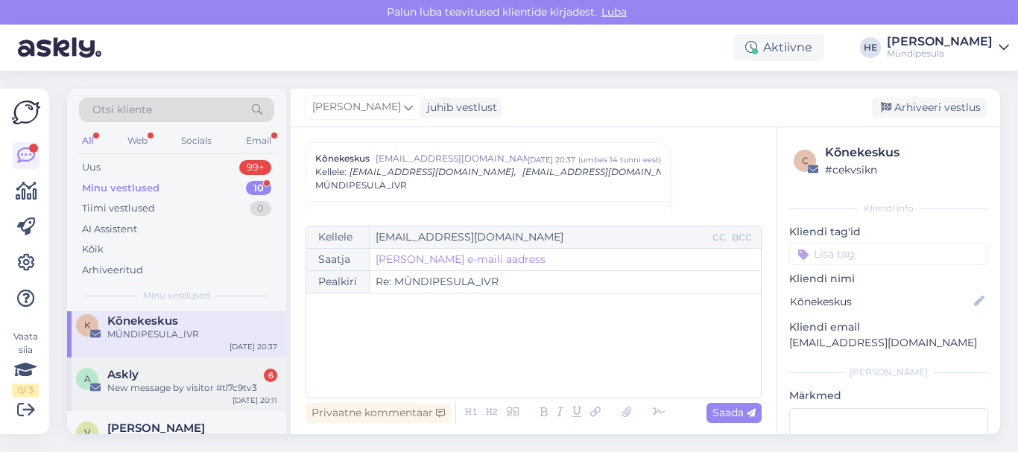
click at [140, 379] on div "Askly 6" at bounding box center [192, 374] width 170 height 13
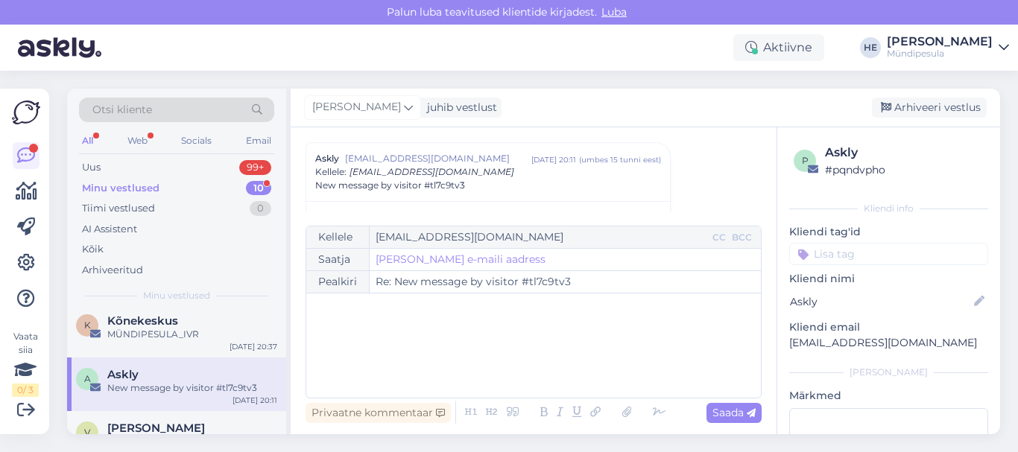
click at [108, 185] on div "Minu vestlused" at bounding box center [120, 188] width 77 height 15
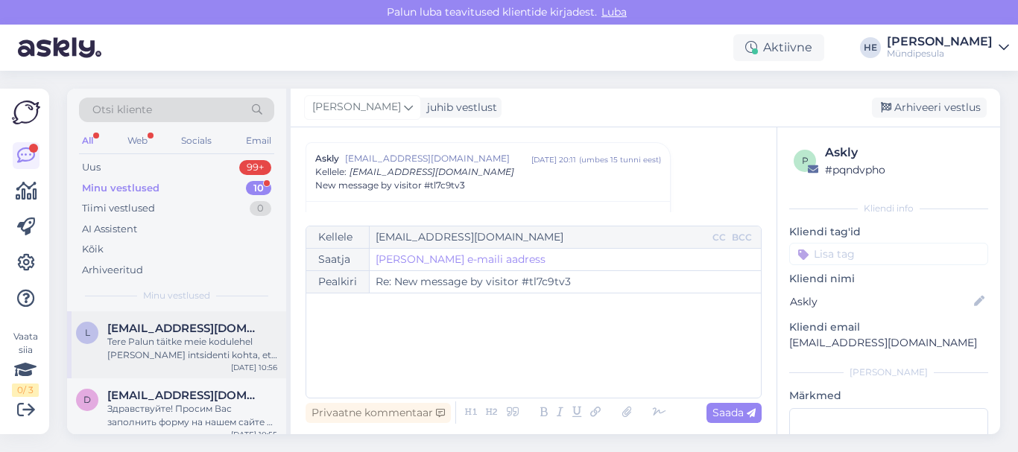
click at [134, 333] on span "[EMAIL_ADDRESS][DOMAIN_NAME]" at bounding box center [184, 328] width 155 height 13
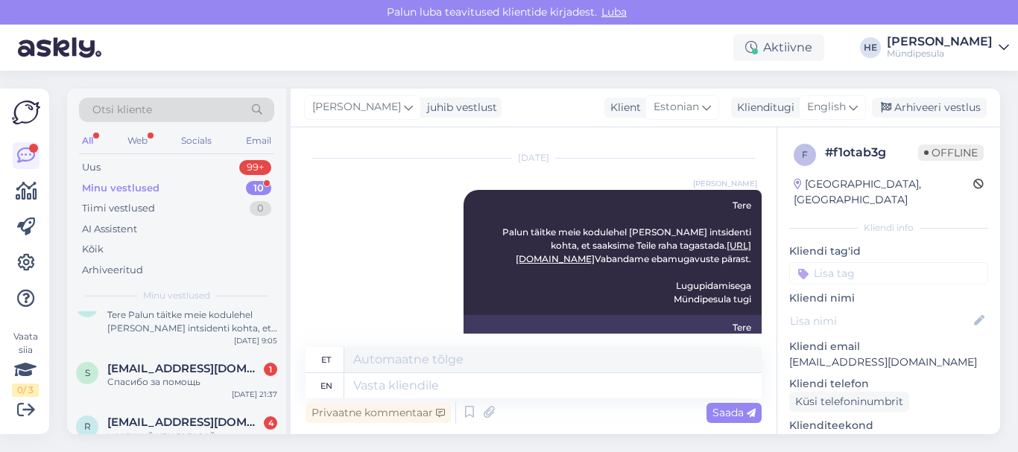
scroll to position [417, 0]
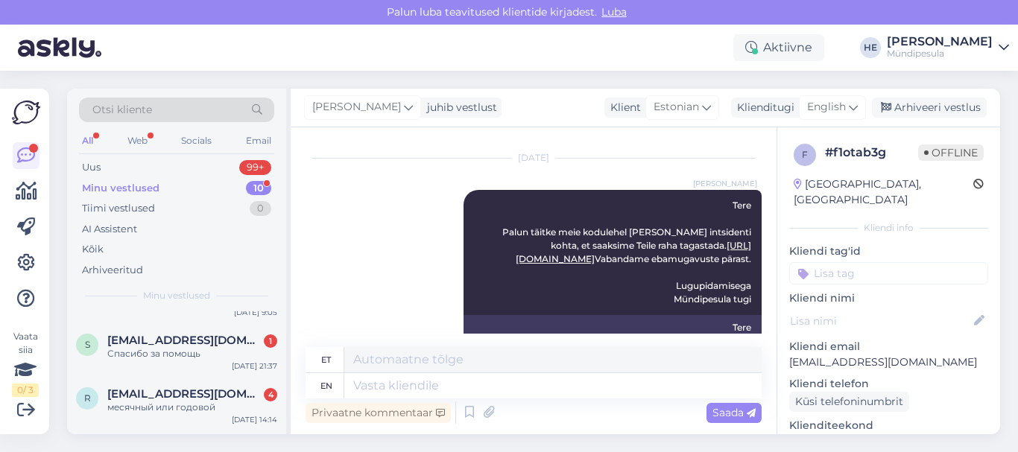
click at [134, 333] on div "S [EMAIL_ADDRESS][DOMAIN_NAME] 1 Спасибо за помощь [DATE] 21:37" at bounding box center [176, 350] width 219 height 54
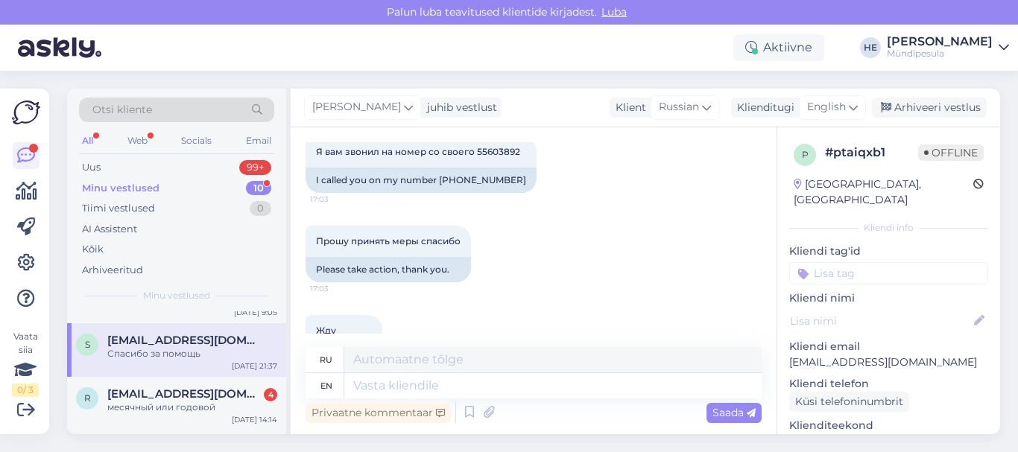
scroll to position [1275, 0]
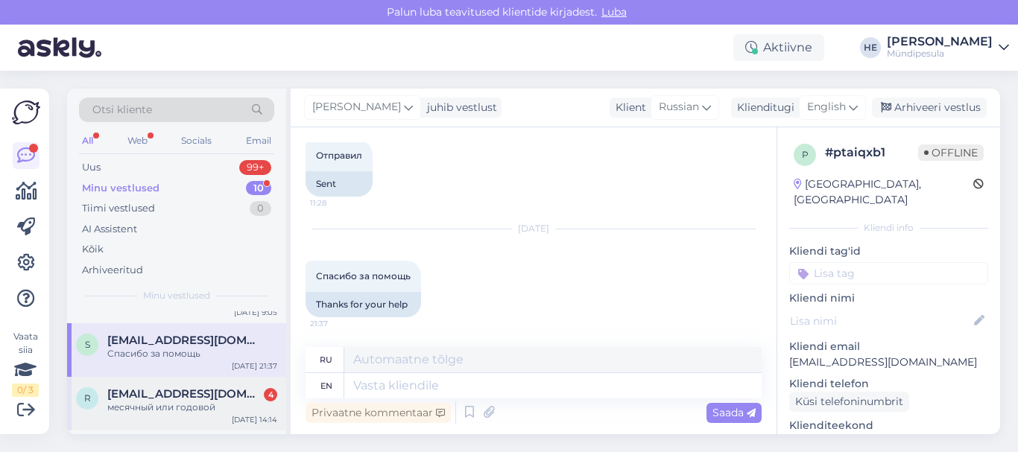
click at [153, 390] on span "[EMAIL_ADDRESS][DOMAIN_NAME]" at bounding box center [184, 393] width 155 height 13
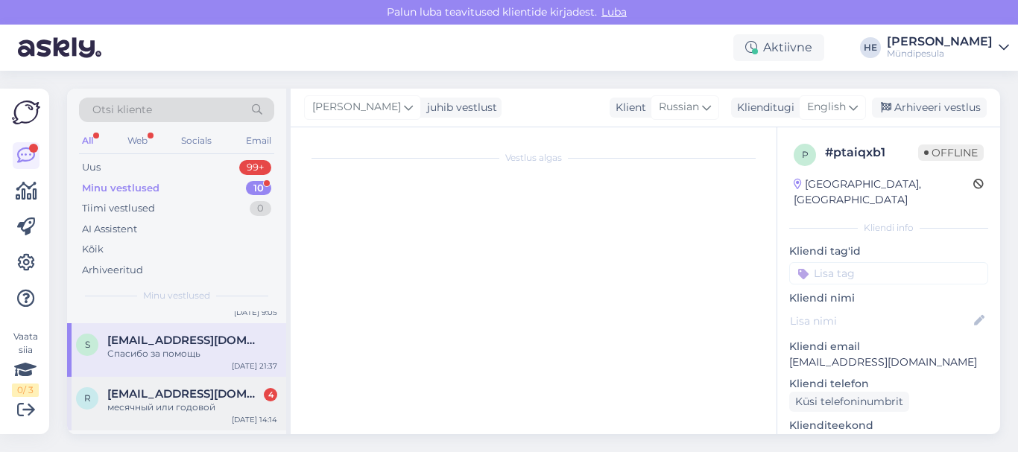
scroll to position [953, 0]
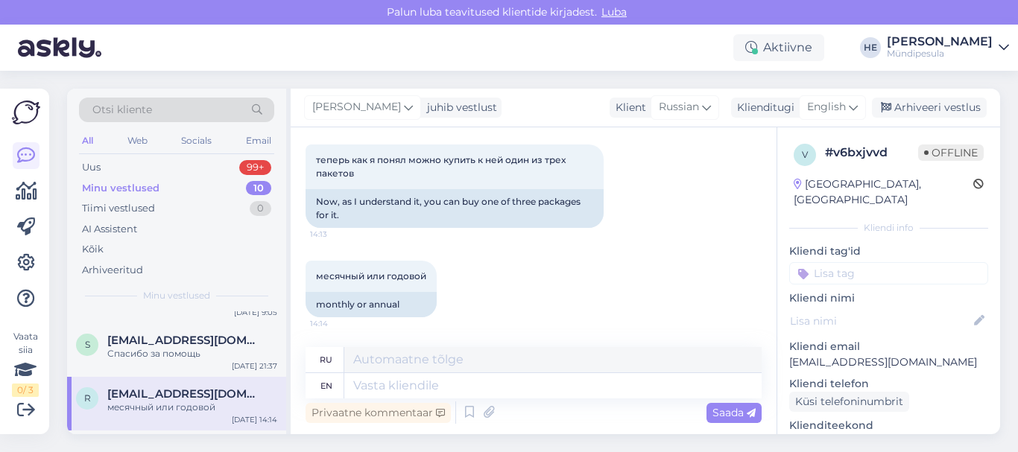
click at [1003, 49] on icon at bounding box center [1003, 48] width 10 height 12
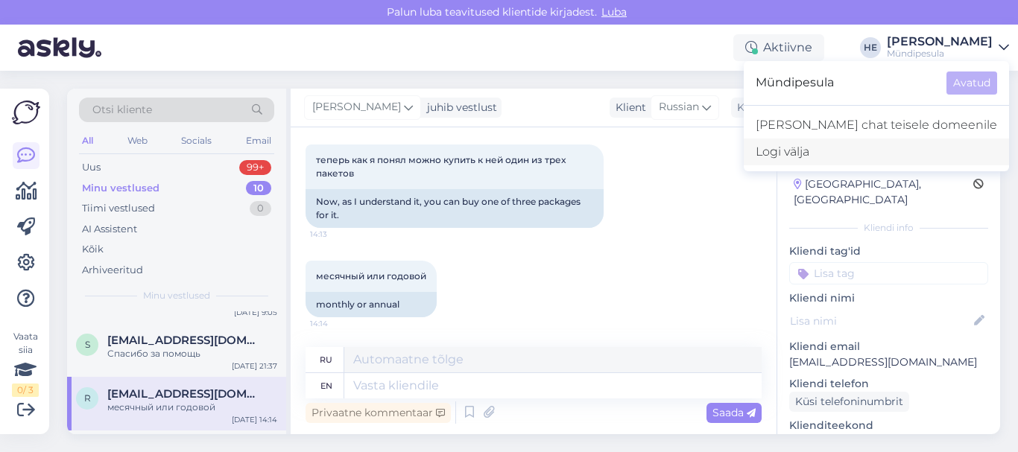
click at [860, 152] on div "Logi välja" at bounding box center [875, 152] width 265 height 27
